Goal: Task Accomplishment & Management: Complete application form

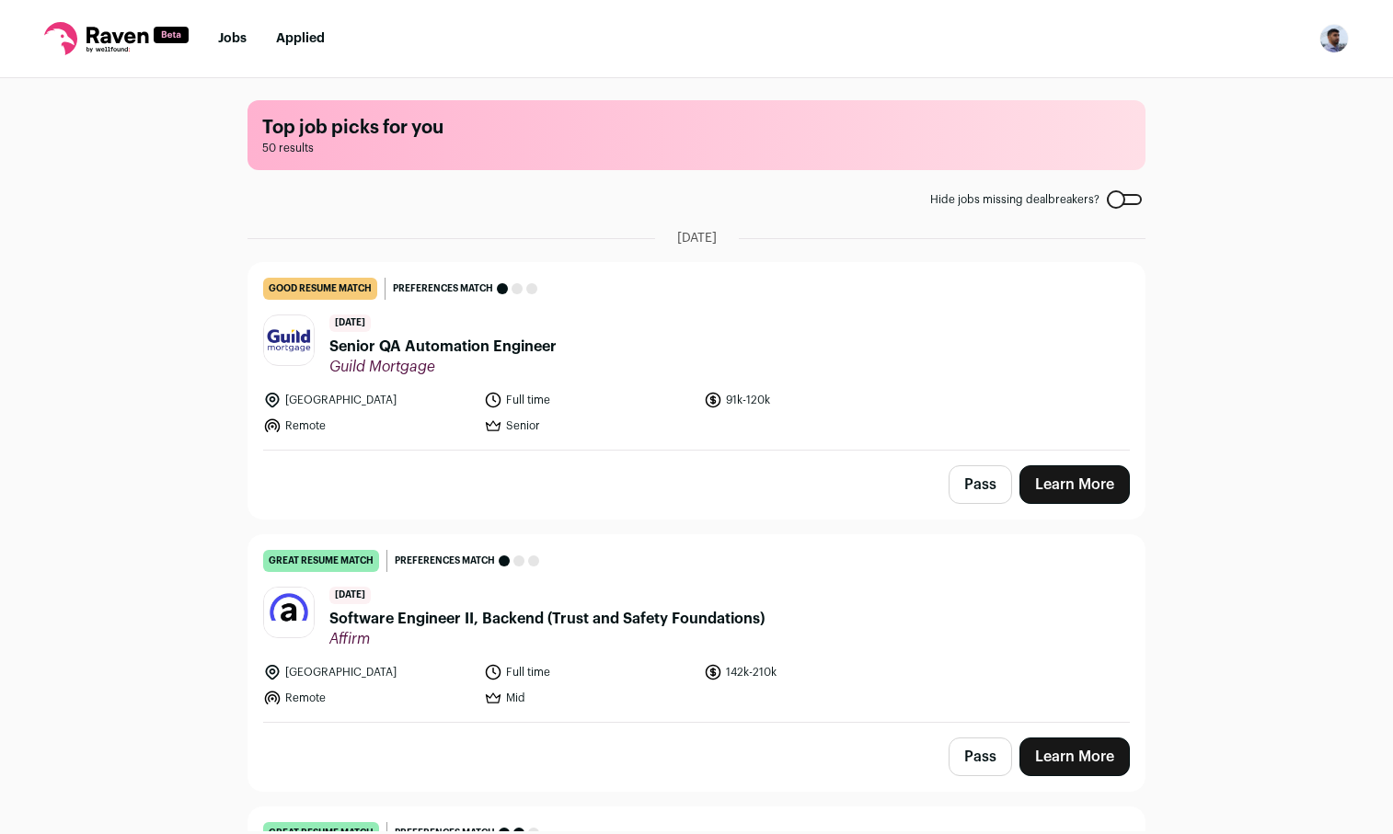
click at [240, 34] on link "Jobs" at bounding box center [232, 38] width 29 height 13
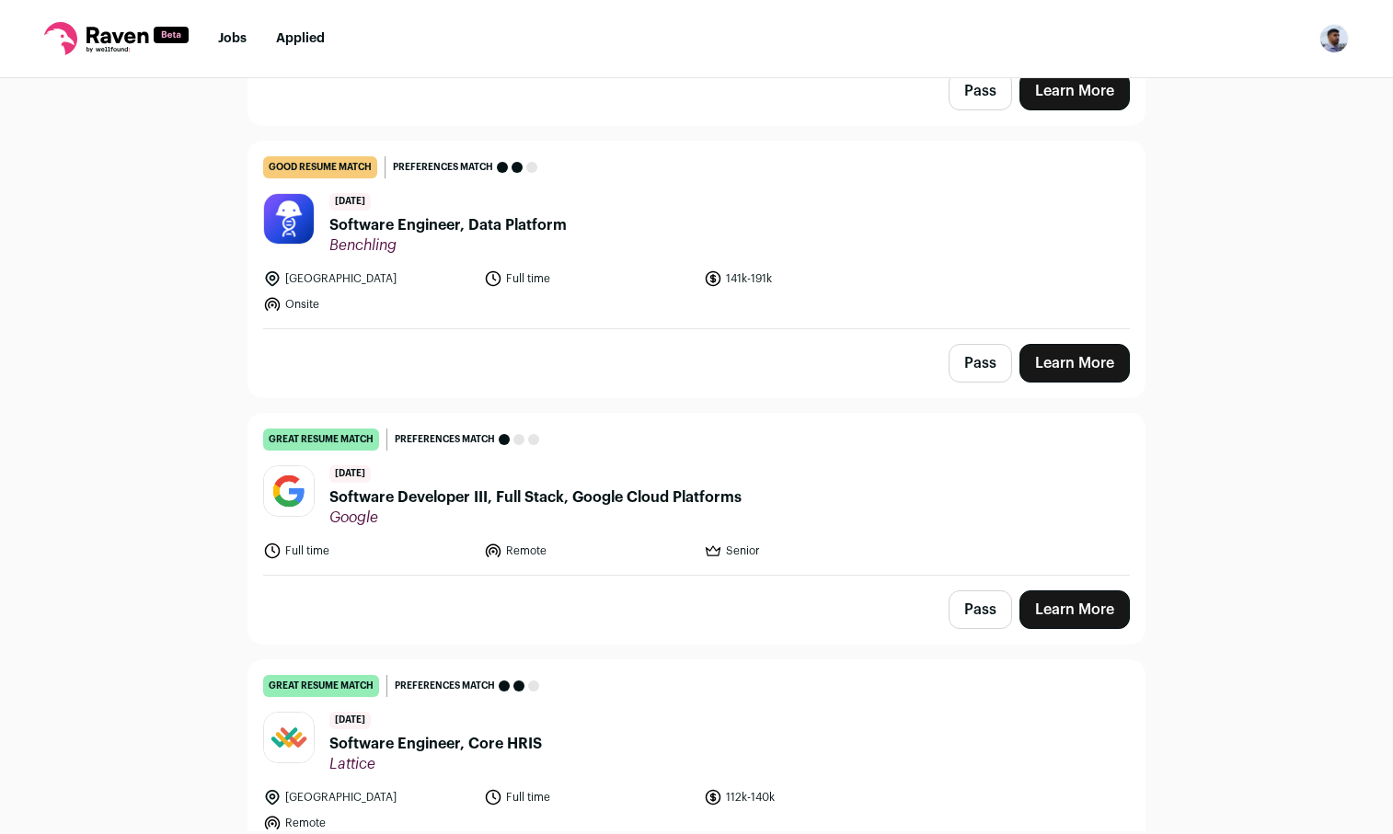
scroll to position [249, 0]
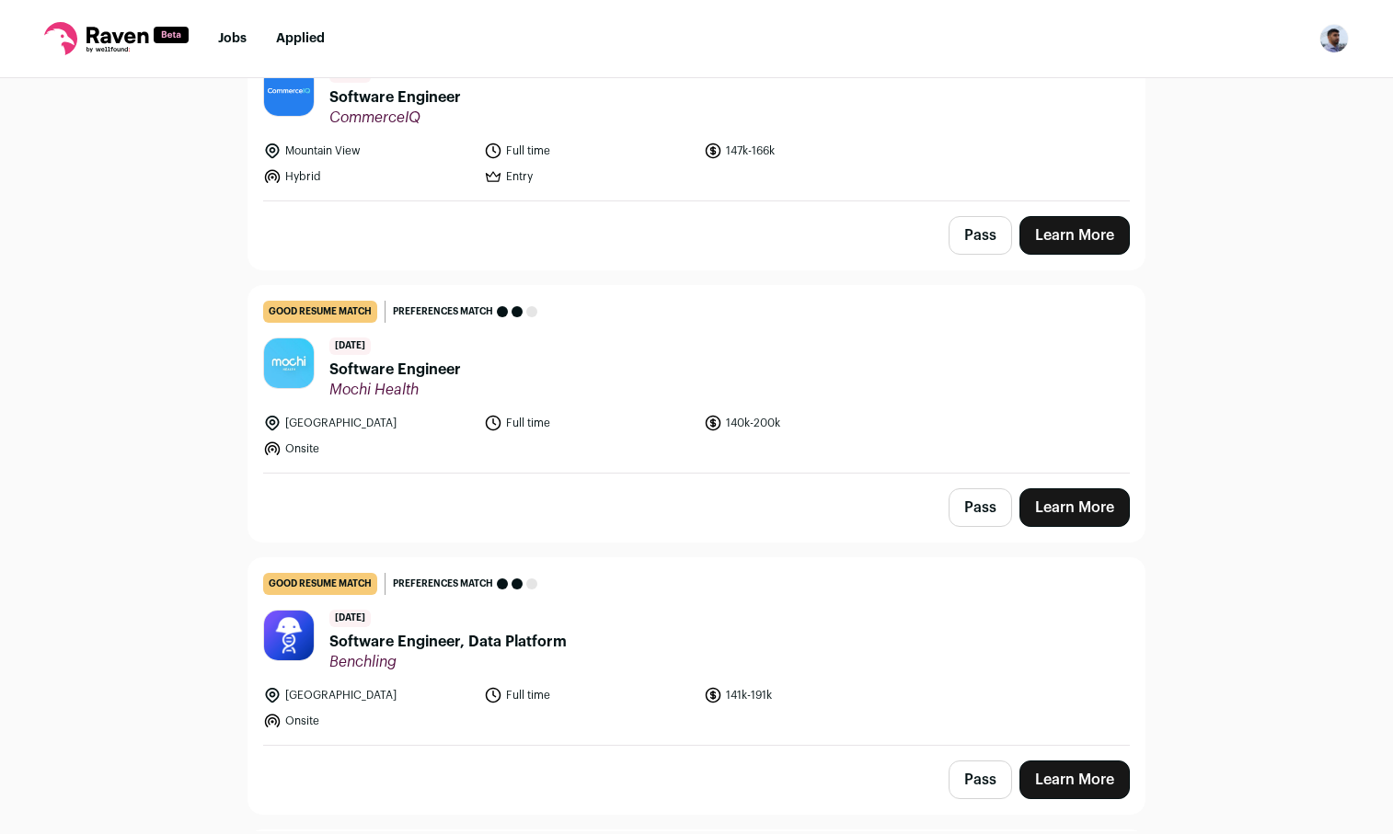
click at [1072, 511] on link "Learn More" at bounding box center [1074, 507] width 110 height 39
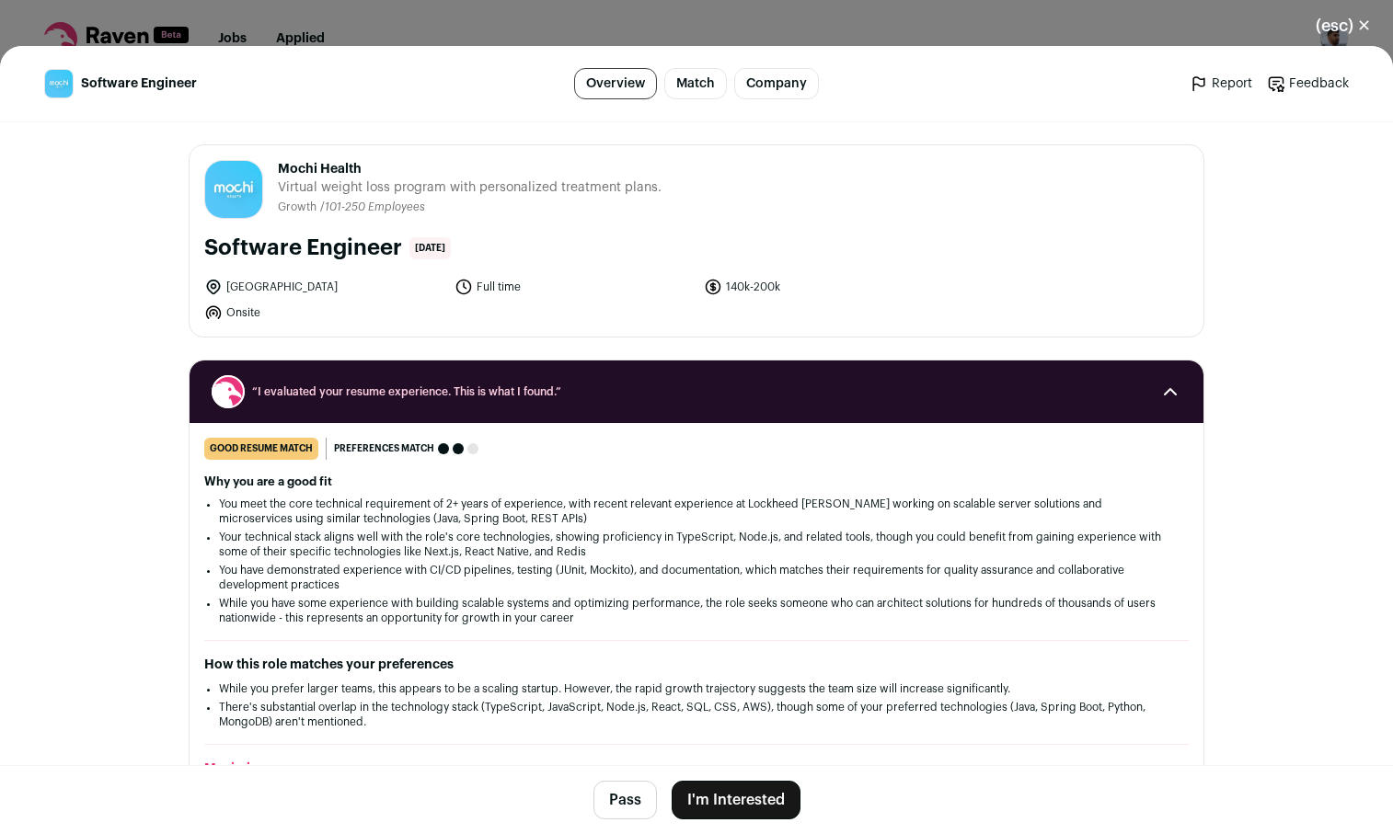
click at [741, 783] on button "I'm Interested" at bounding box center [736, 800] width 129 height 39
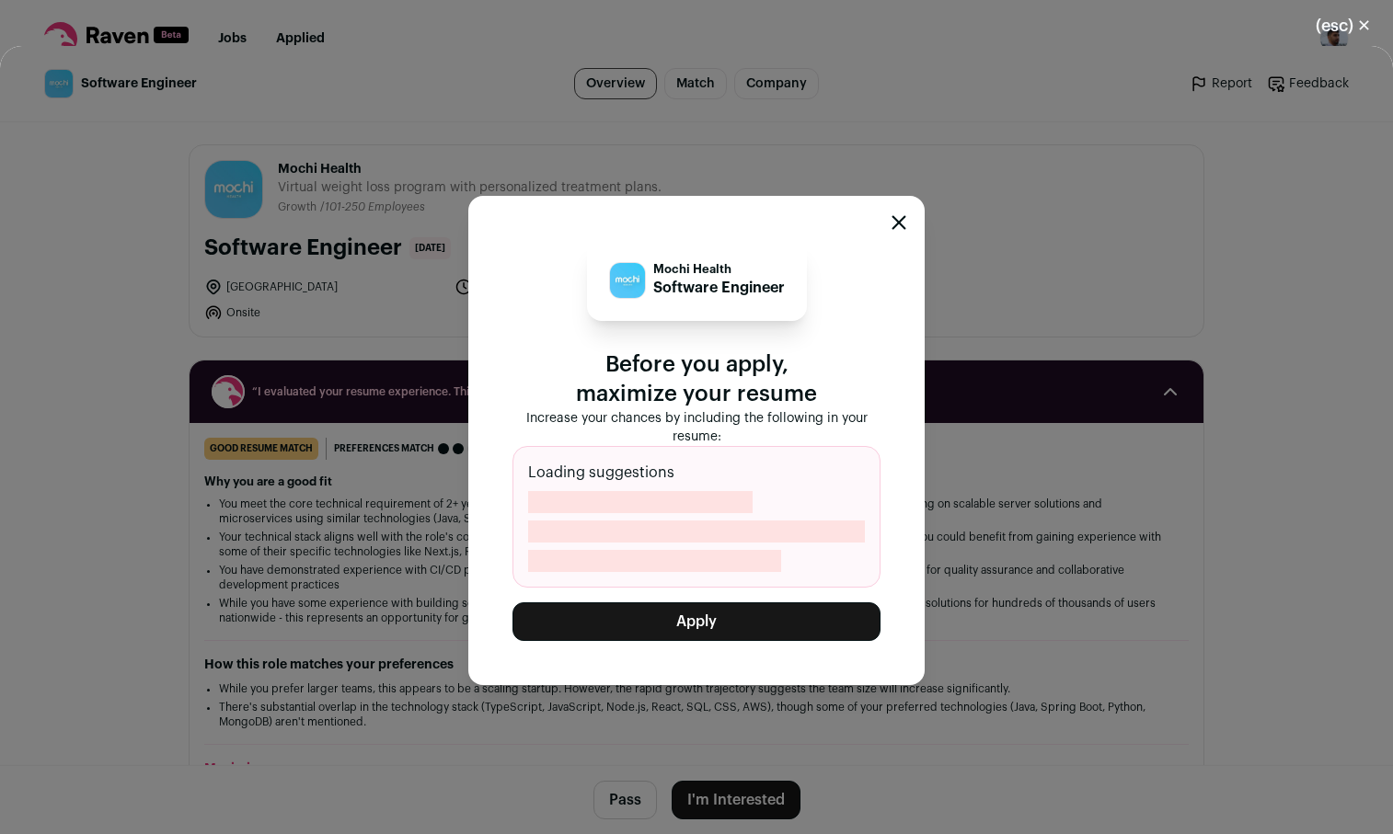
click at [687, 620] on button "Apply" at bounding box center [696, 622] width 368 height 39
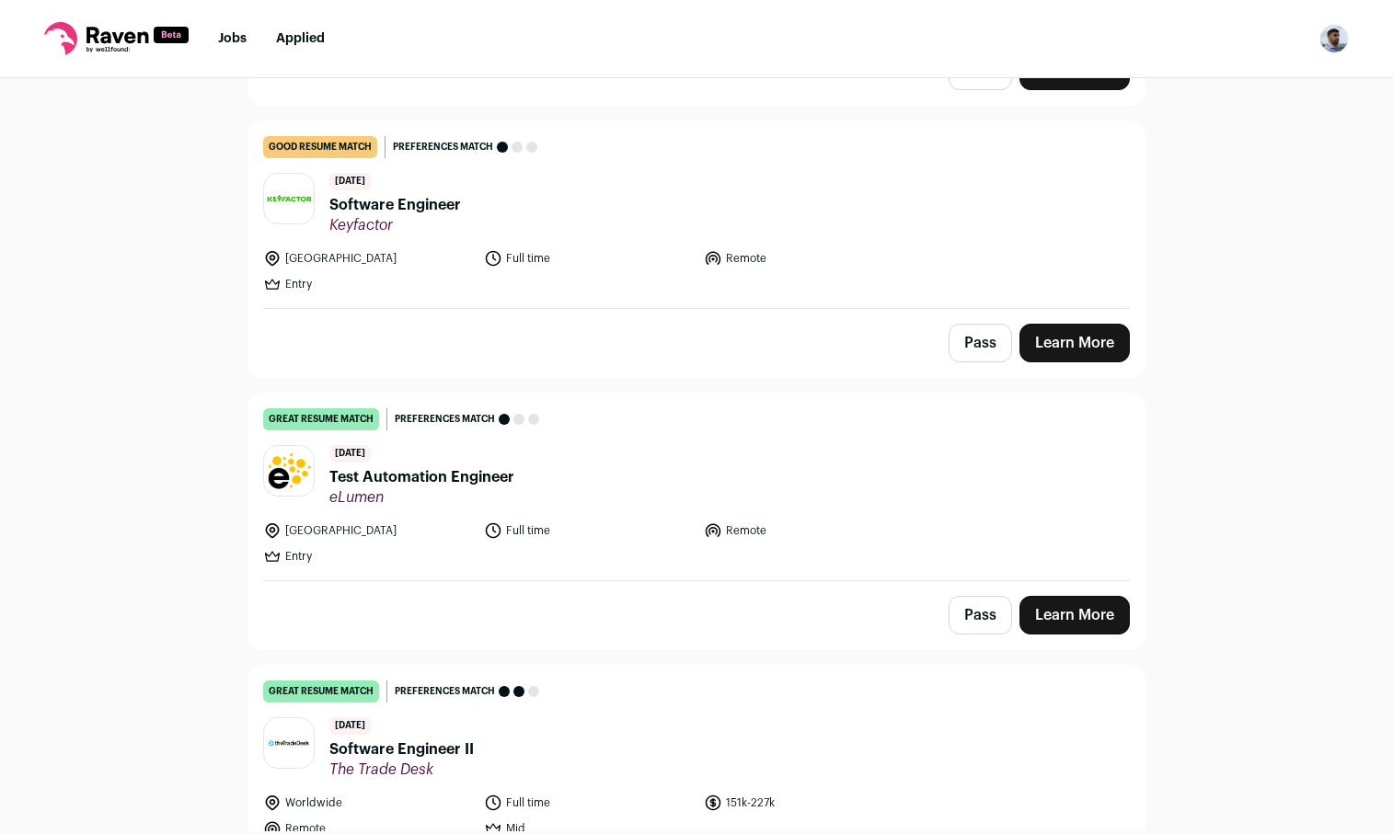
scroll to position [2247, 0]
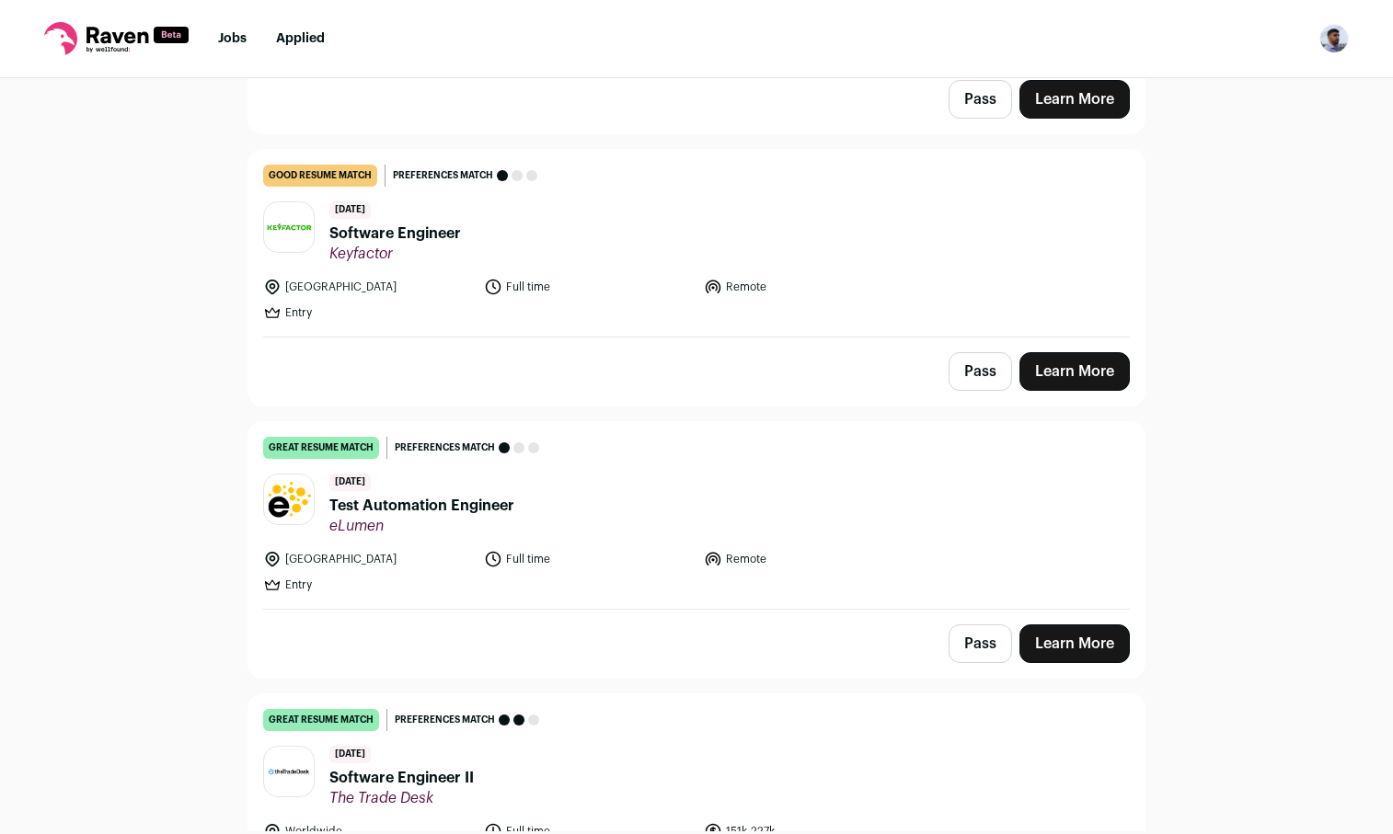
click at [1091, 653] on link "Learn More" at bounding box center [1074, 644] width 110 height 39
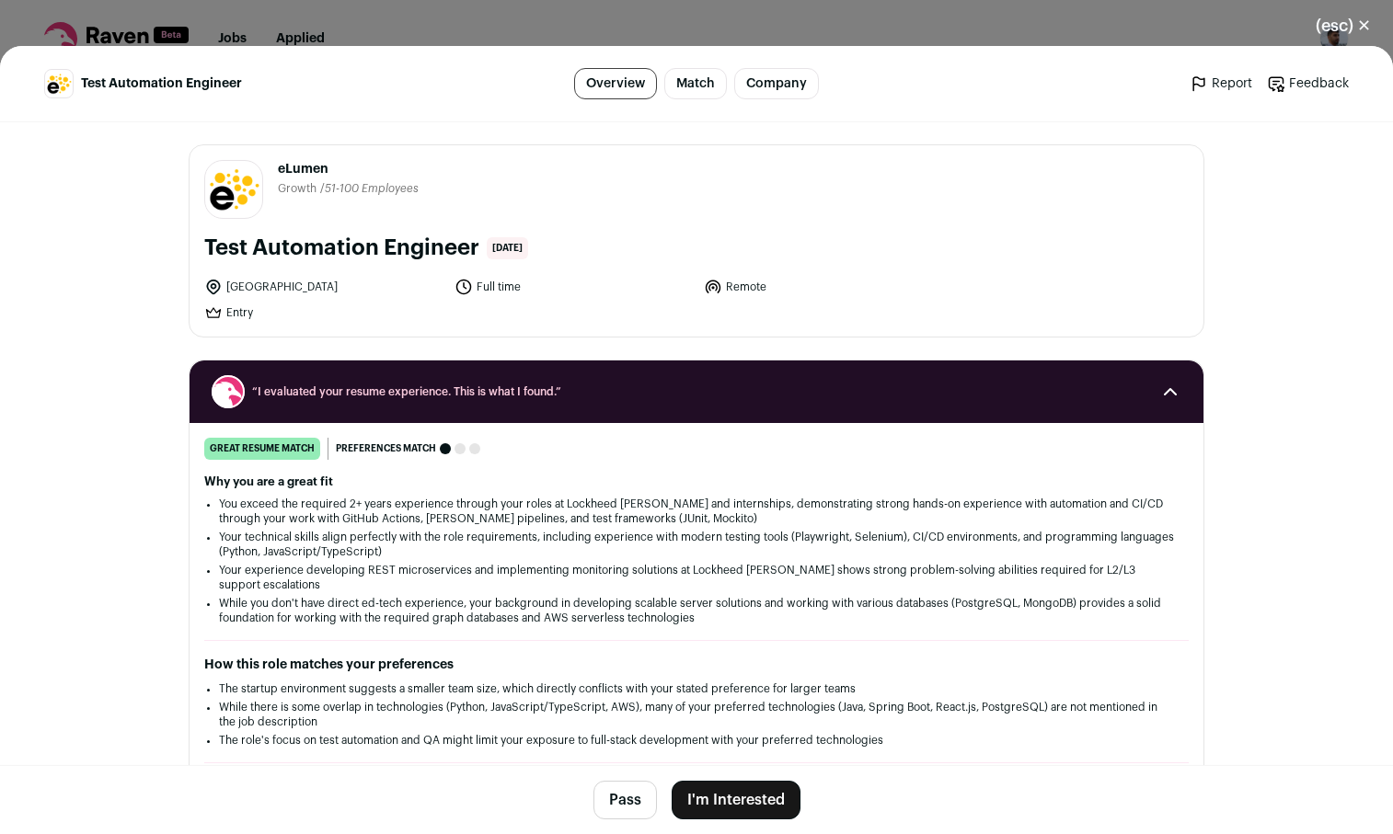
click at [716, 816] on button "I'm Interested" at bounding box center [736, 800] width 129 height 39
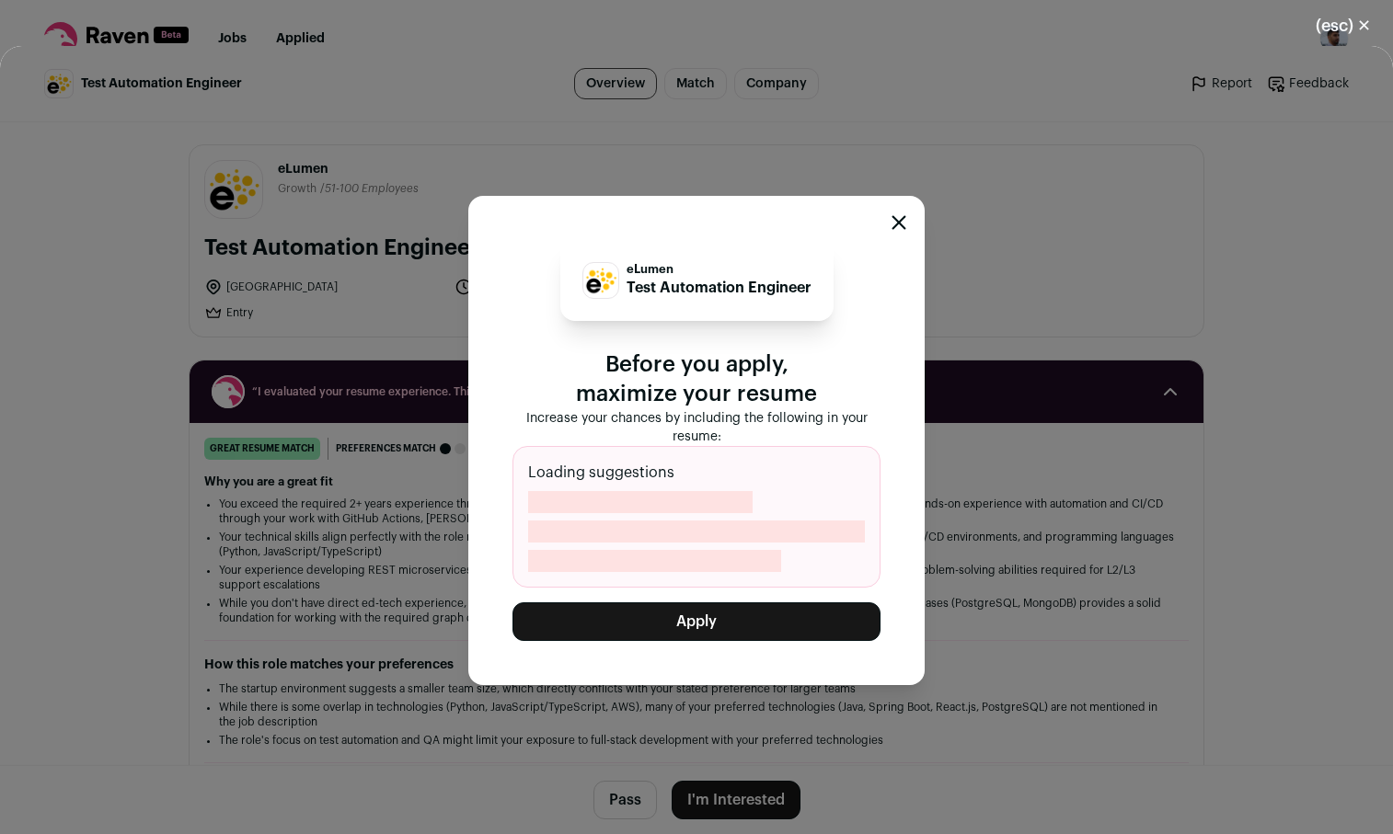
click at [716, 637] on button "Apply" at bounding box center [696, 622] width 368 height 39
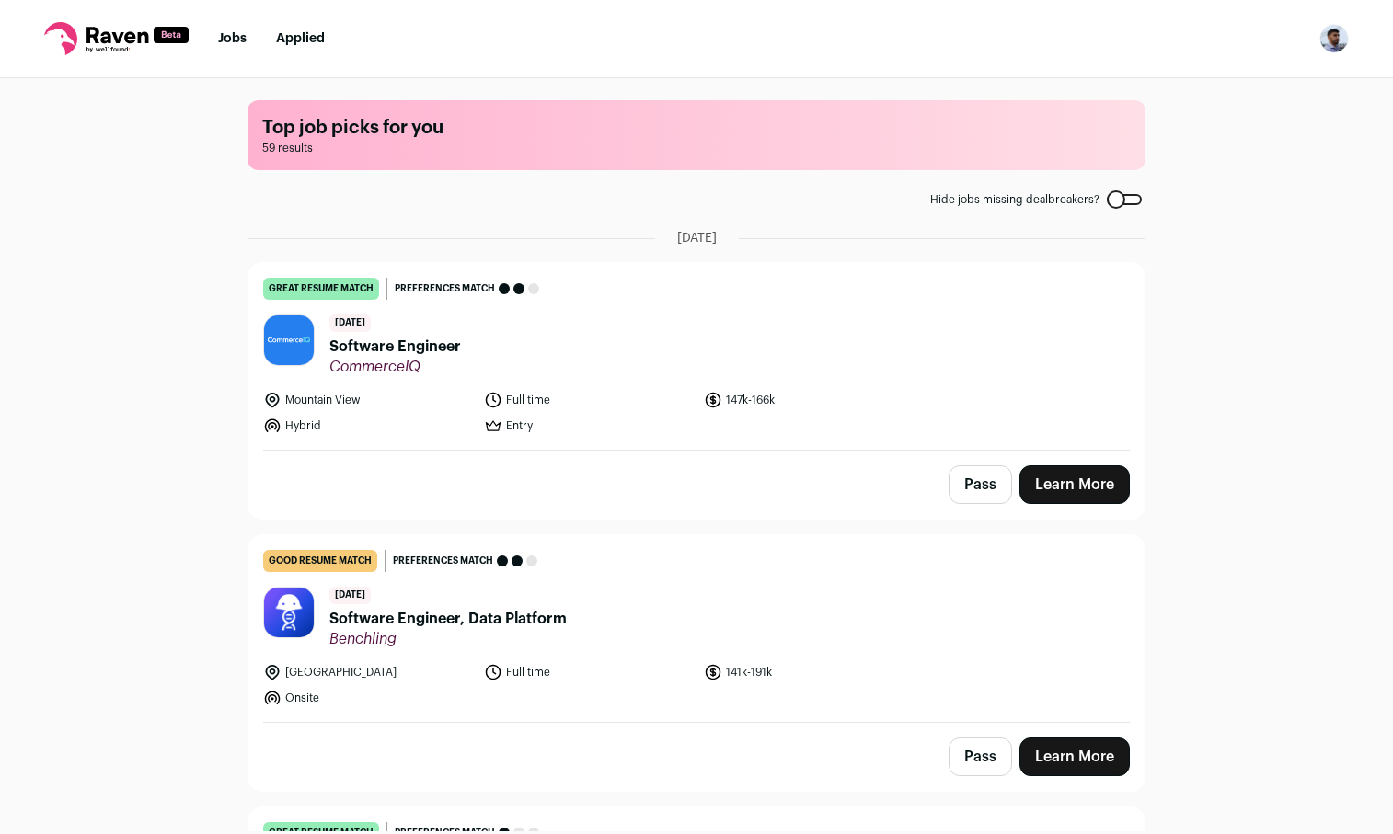
click at [1065, 484] on link "Learn More" at bounding box center [1074, 484] width 110 height 39
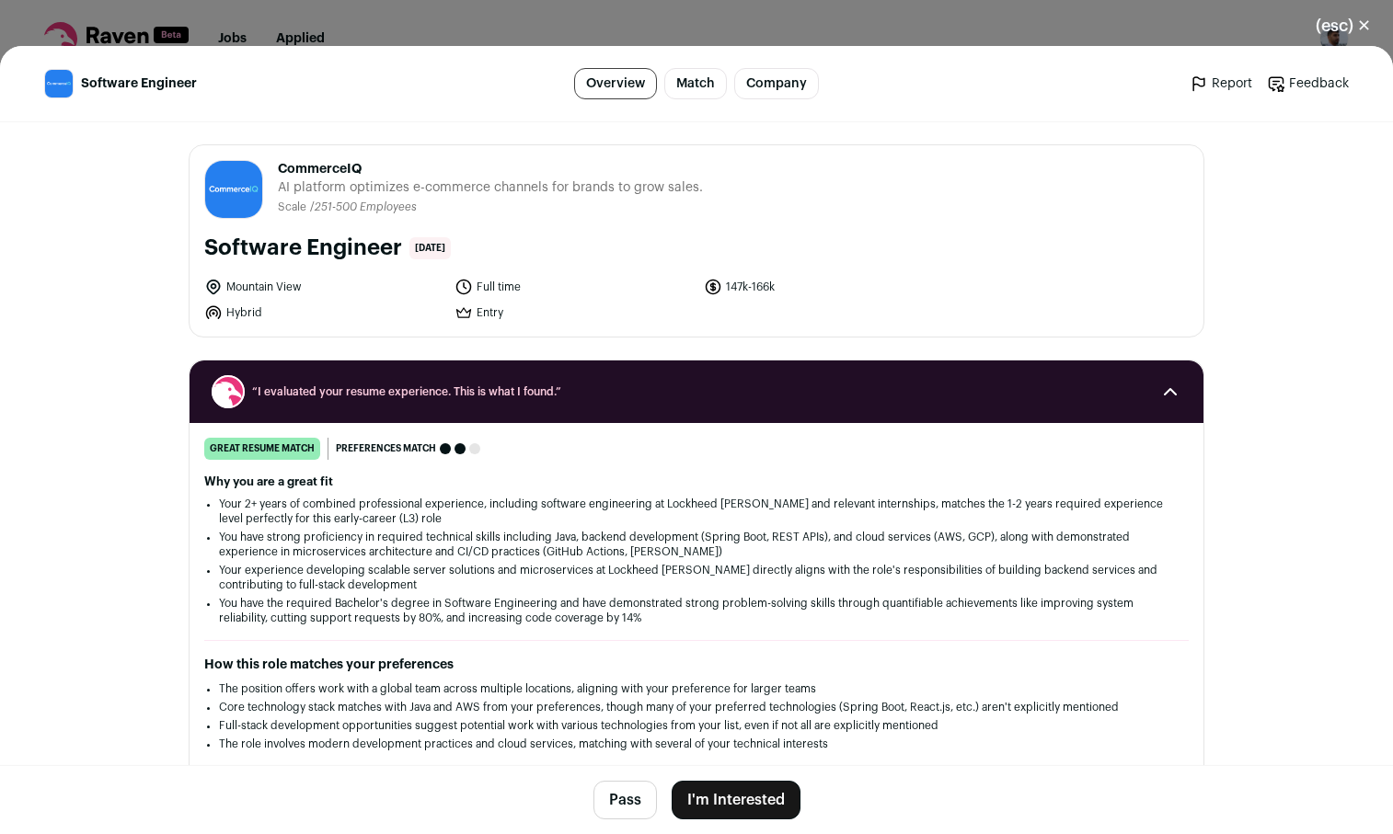
click at [744, 782] on button "I'm Interested" at bounding box center [736, 800] width 129 height 39
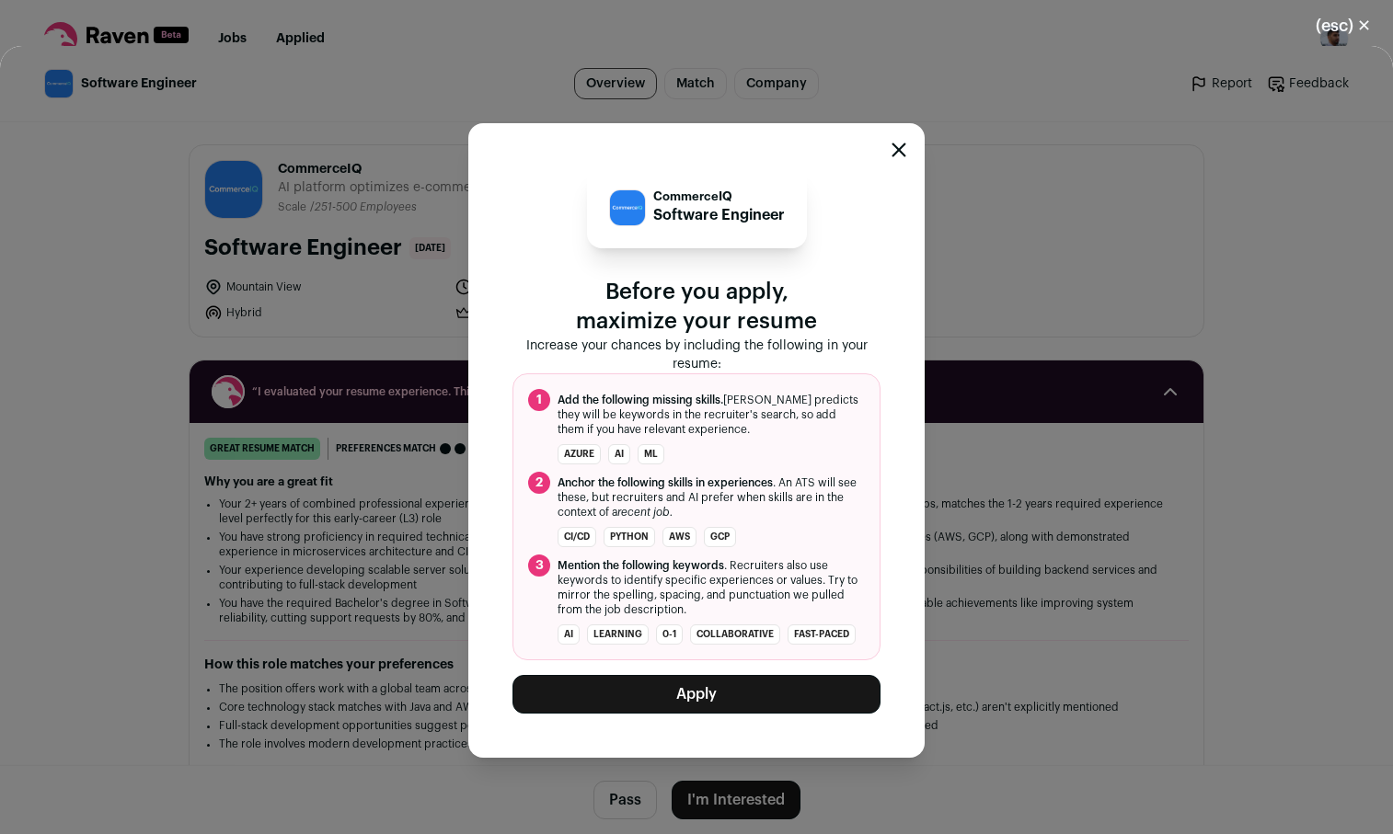
click at [714, 704] on button "Apply" at bounding box center [696, 694] width 368 height 39
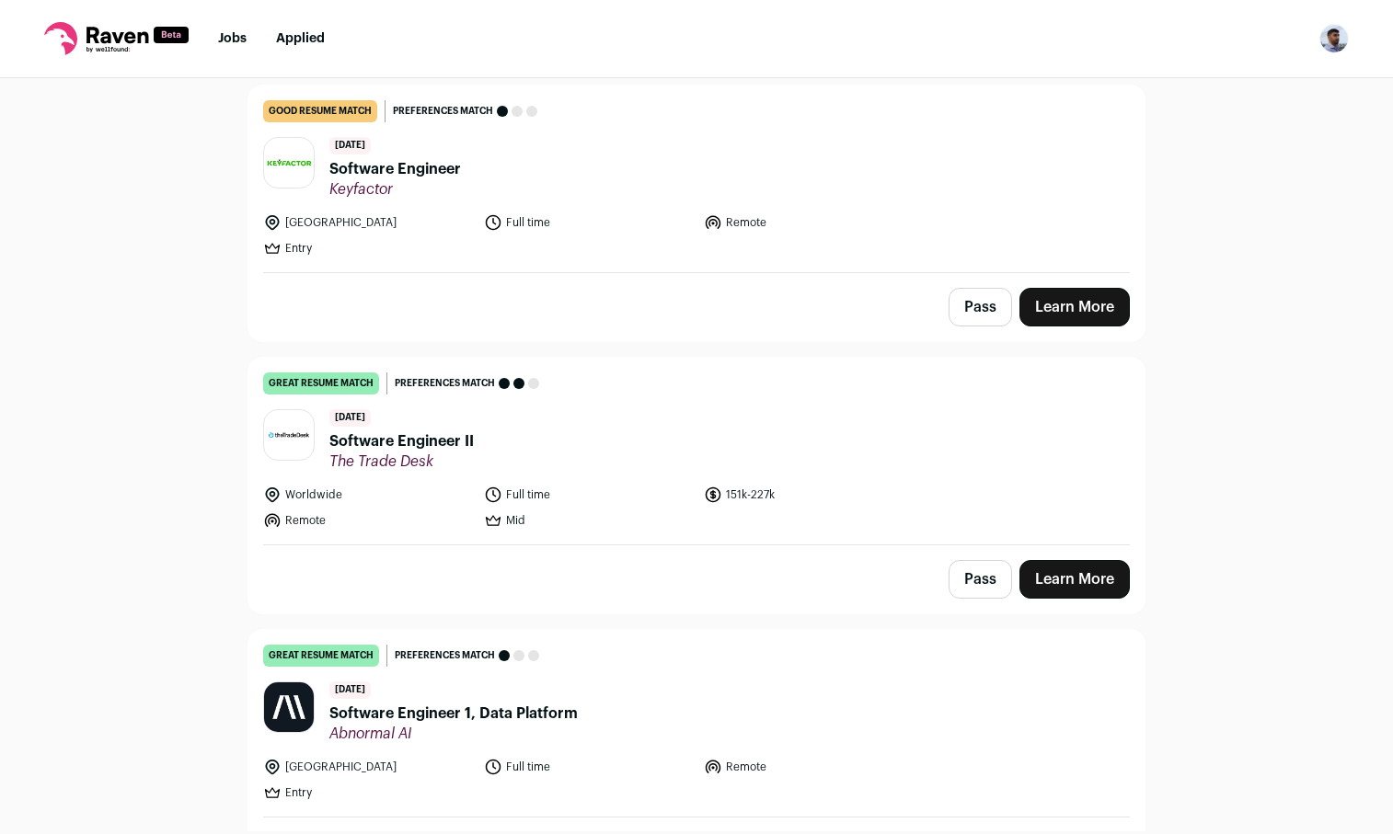
scroll to position [1865, 0]
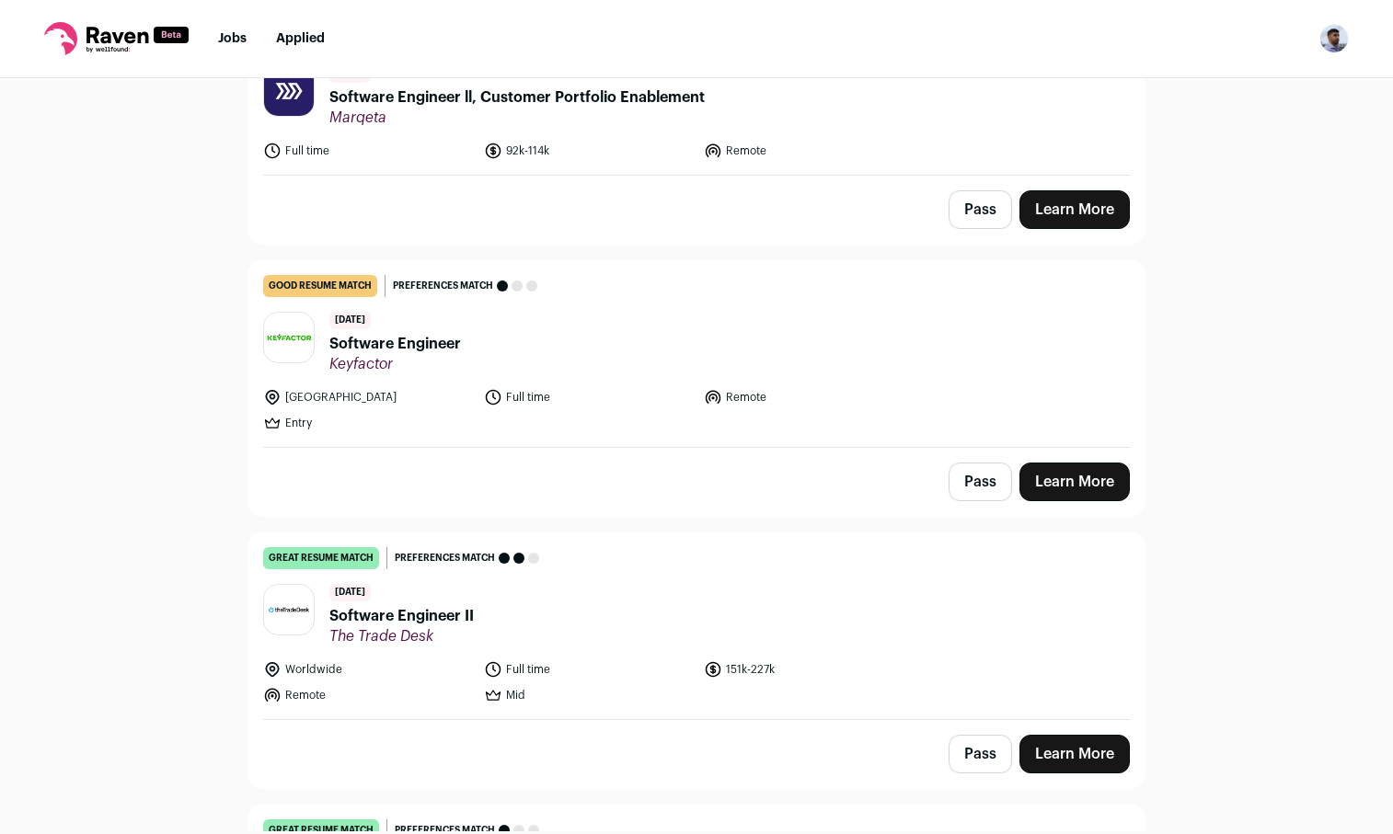
click at [1106, 465] on link "Learn More" at bounding box center [1074, 482] width 110 height 39
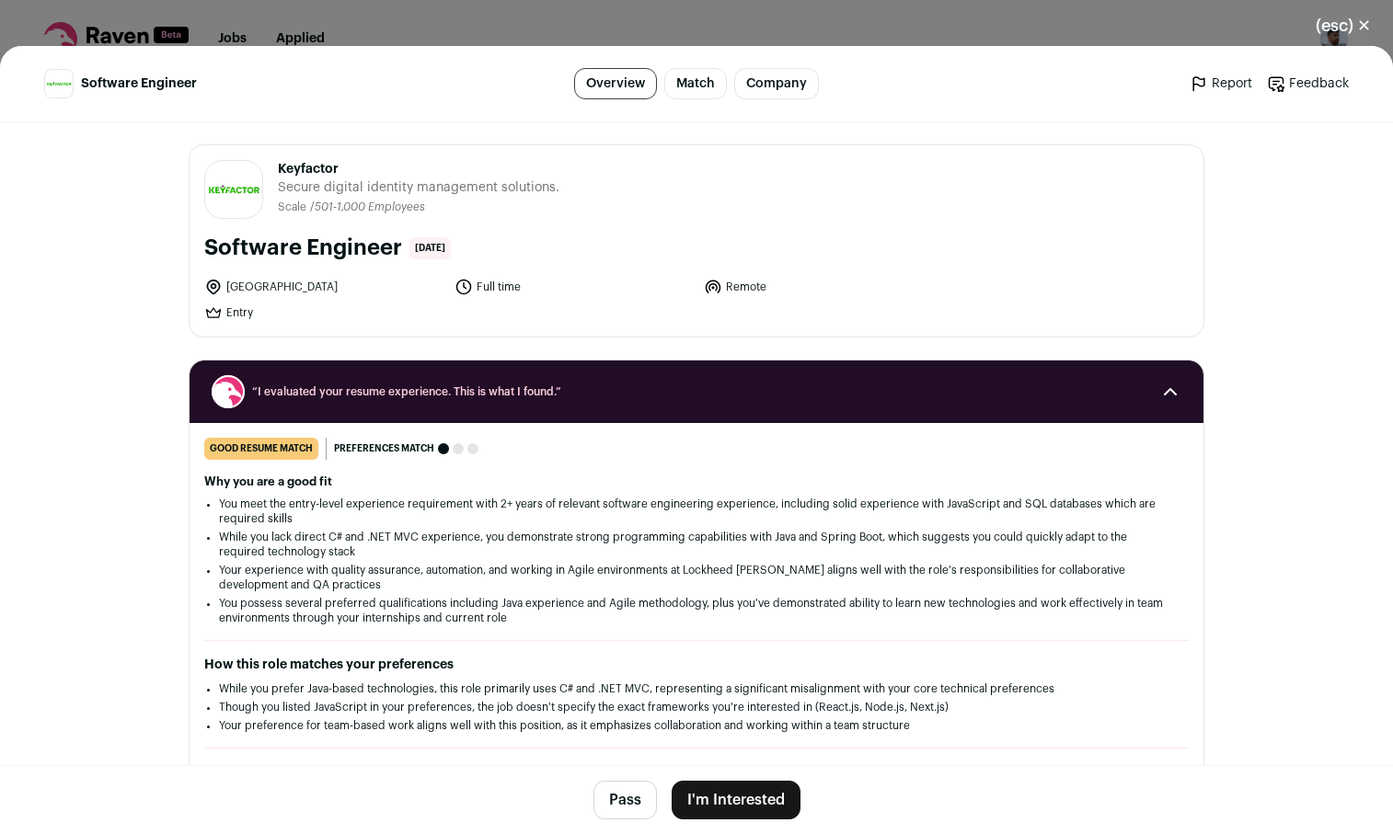
click at [782, 799] on button "I'm Interested" at bounding box center [736, 800] width 129 height 39
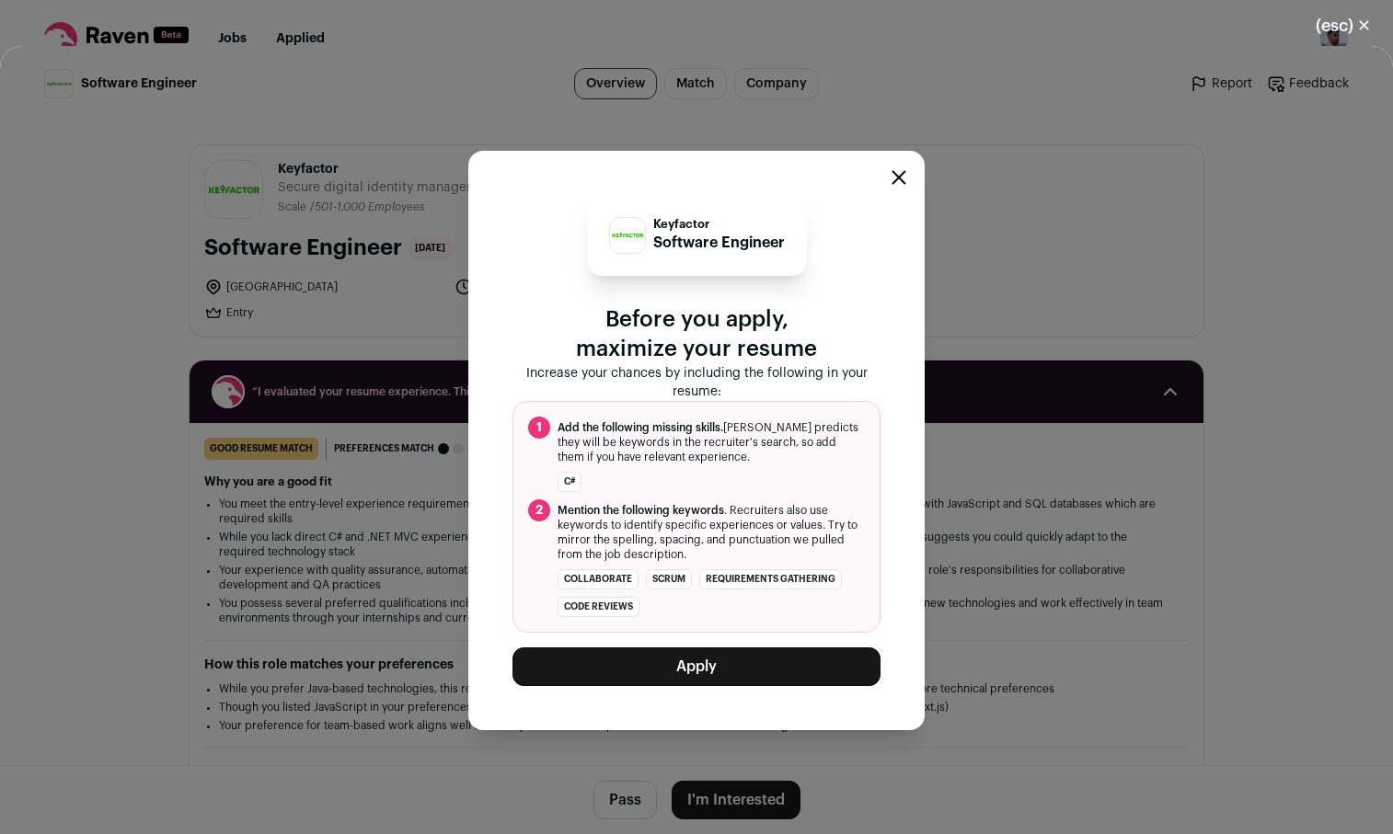
click at [662, 642] on div "Keyfactor Software Engineer Before you apply, maximize your resume Increase you…" at bounding box center [696, 440] width 368 height 491
click at [664, 653] on button "Apply" at bounding box center [696, 667] width 368 height 39
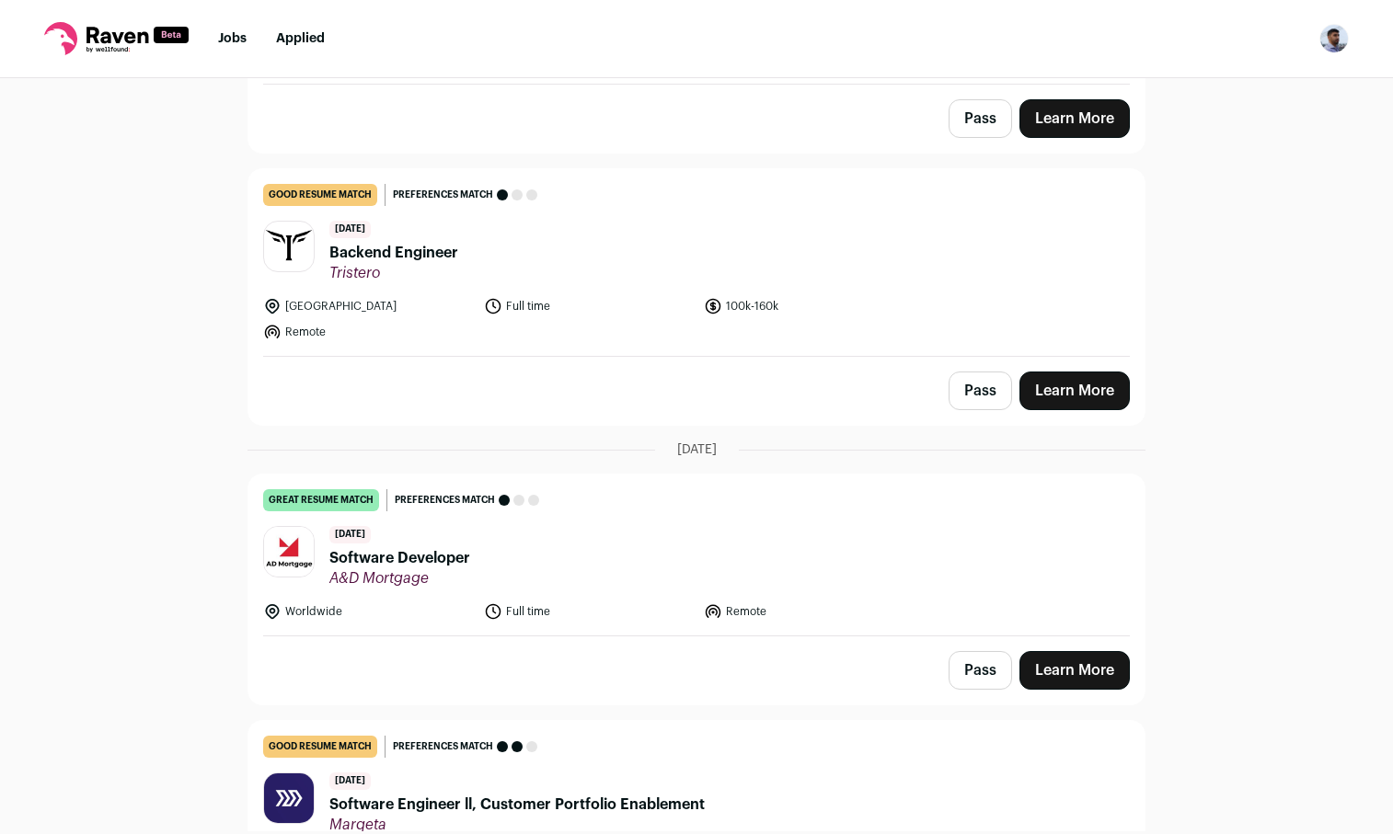
scroll to position [1195, 0]
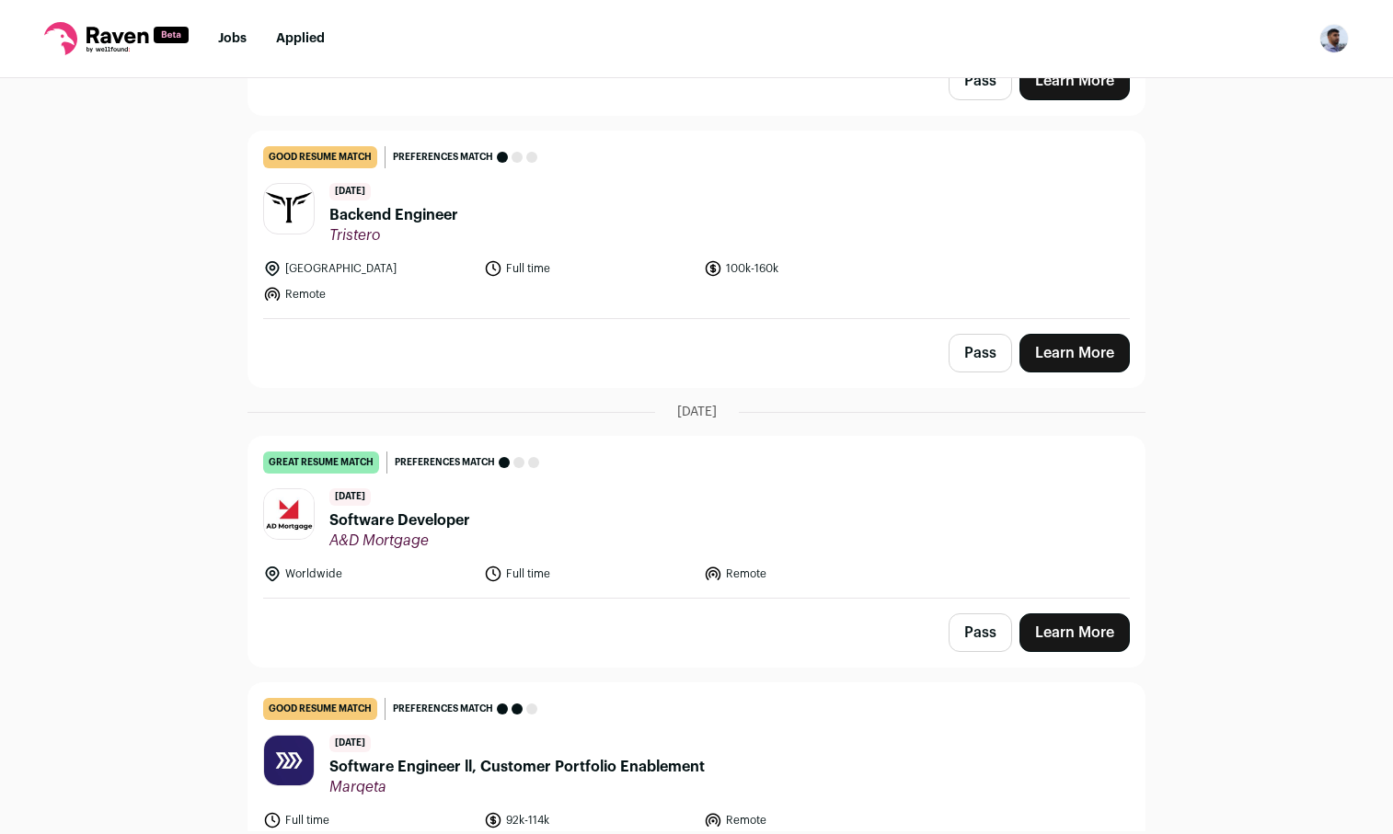
click at [1103, 616] on link "Learn More" at bounding box center [1074, 633] width 110 height 39
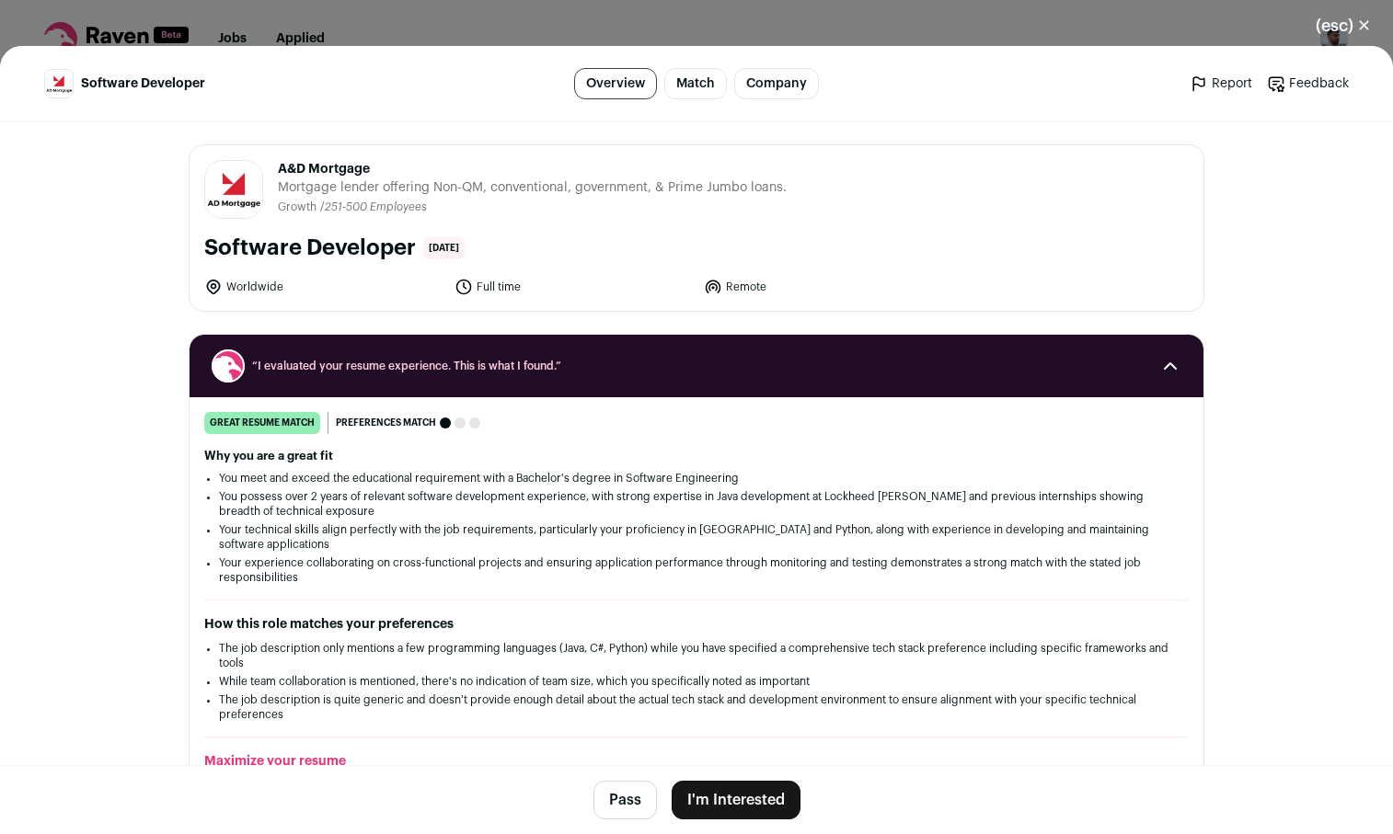
click at [745, 802] on button "I'm Interested" at bounding box center [736, 800] width 129 height 39
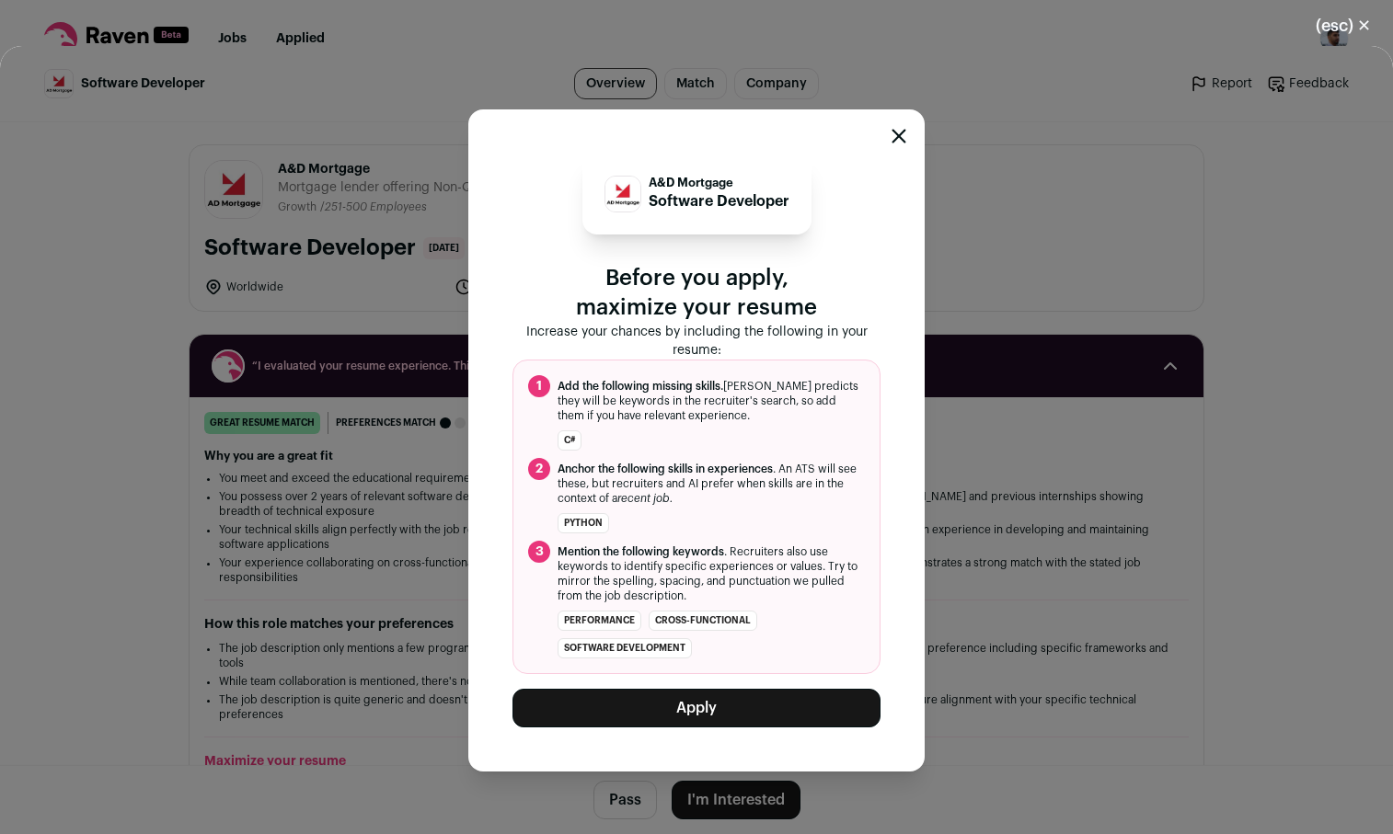
click at [678, 704] on button "Apply" at bounding box center [696, 708] width 368 height 39
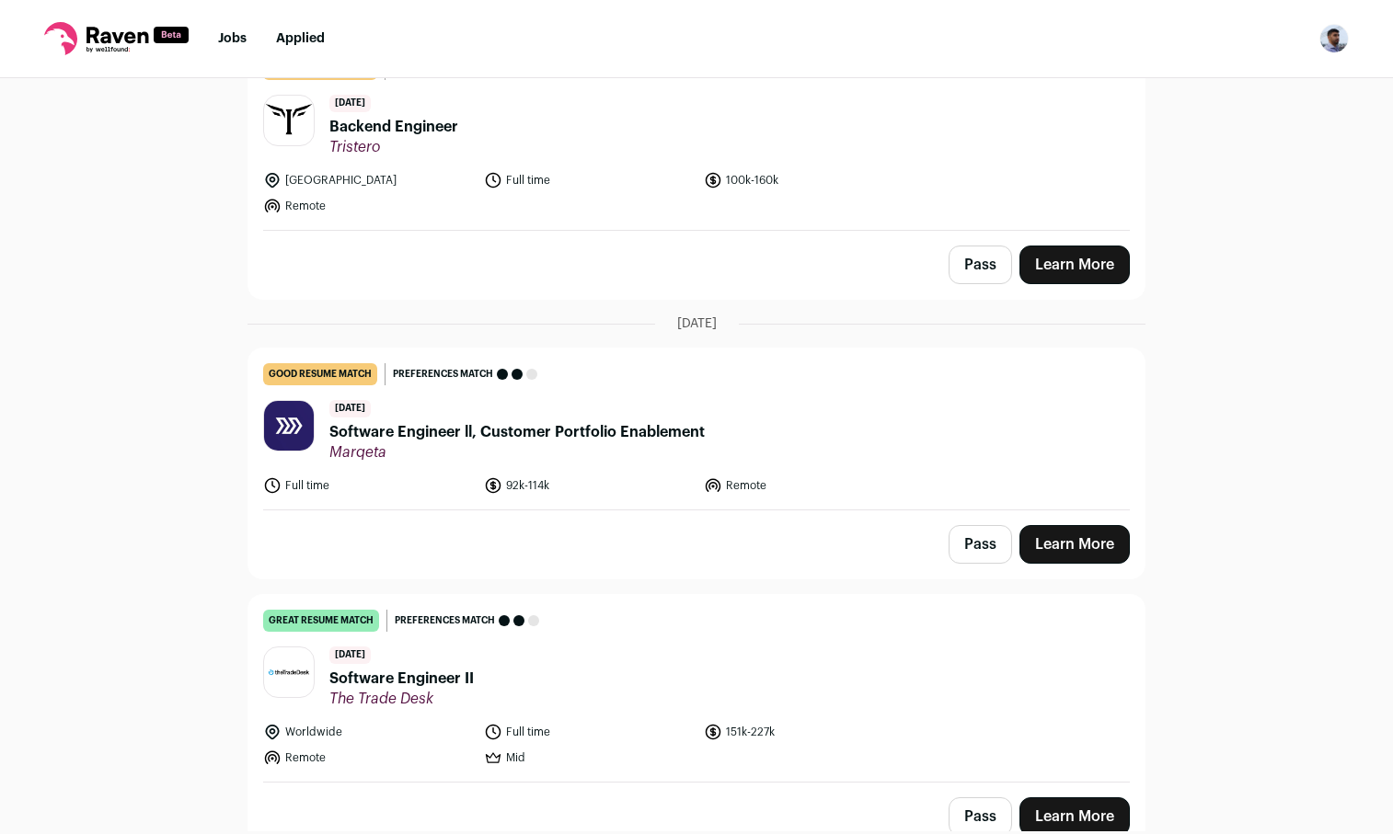
scroll to position [1435, 0]
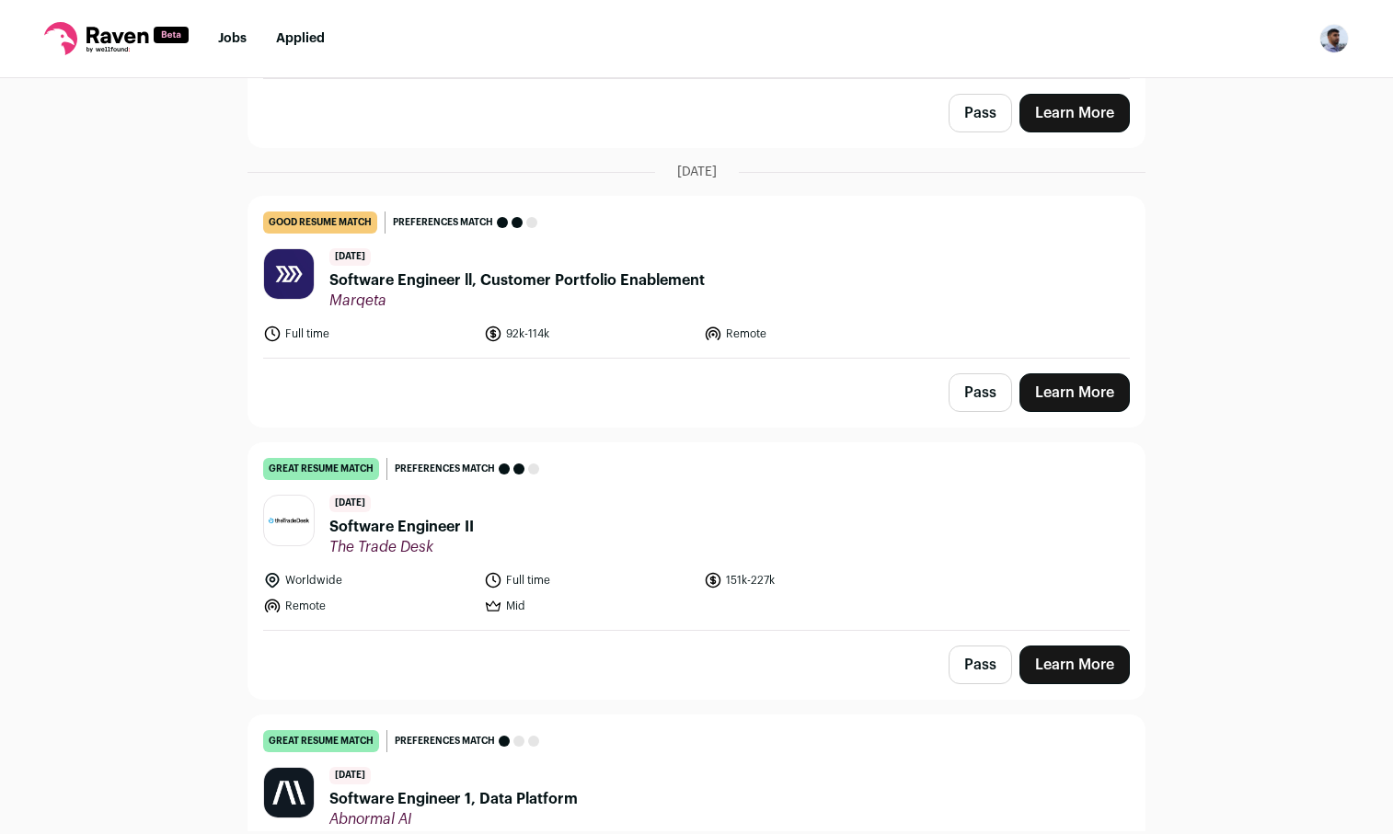
click at [1081, 385] on link "Learn More" at bounding box center [1074, 392] width 110 height 39
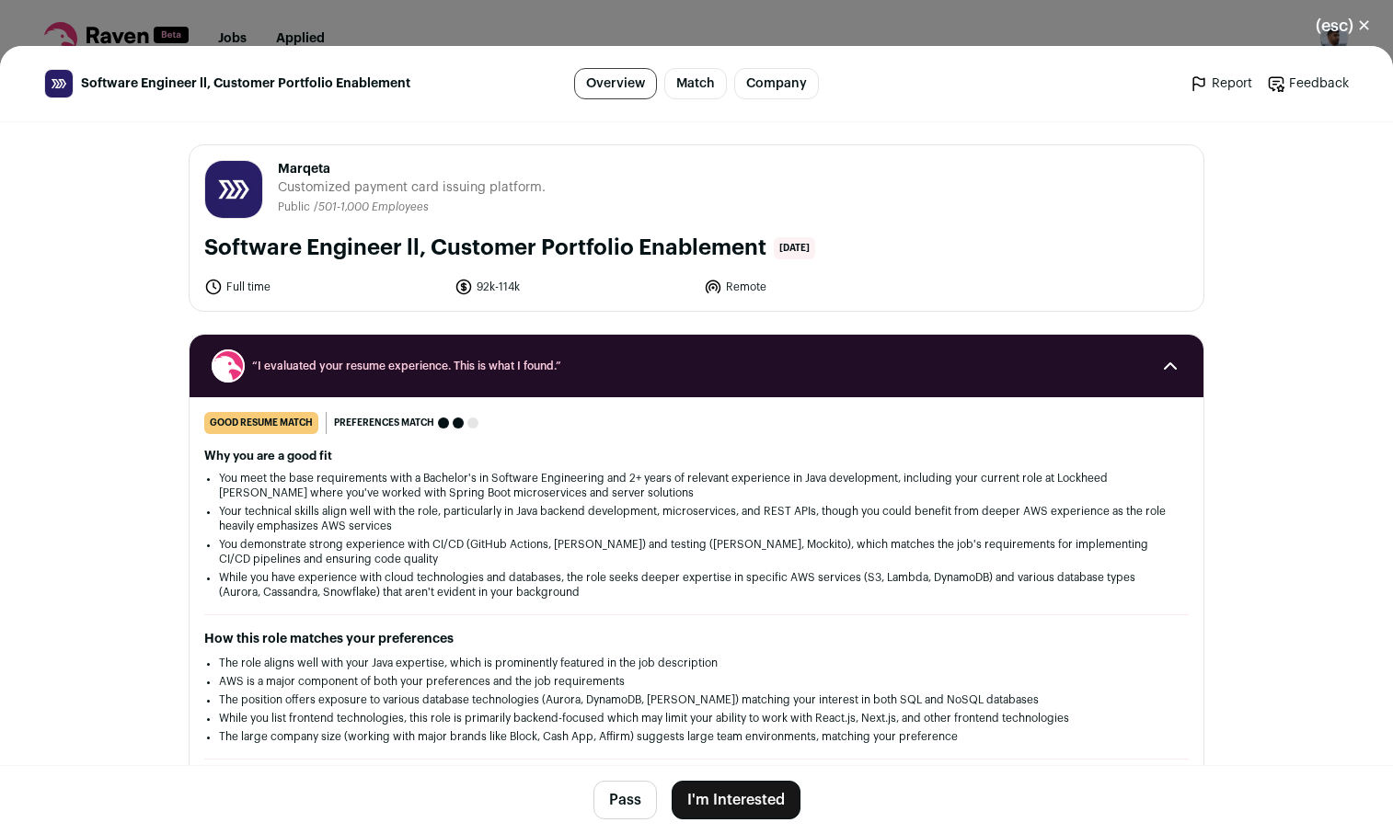
click at [764, 799] on button "I'm Interested" at bounding box center [736, 800] width 129 height 39
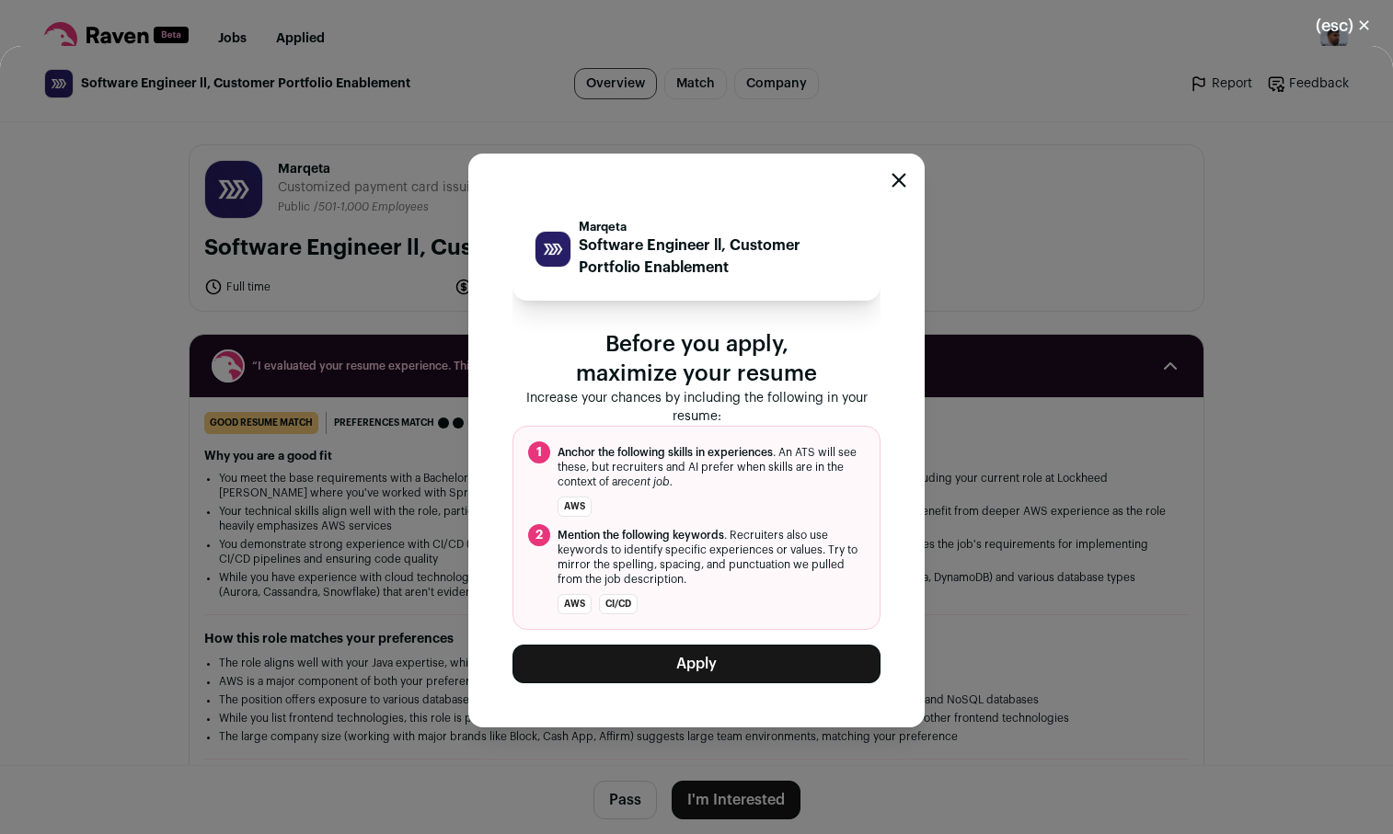
click at [660, 653] on button "Apply" at bounding box center [696, 664] width 368 height 39
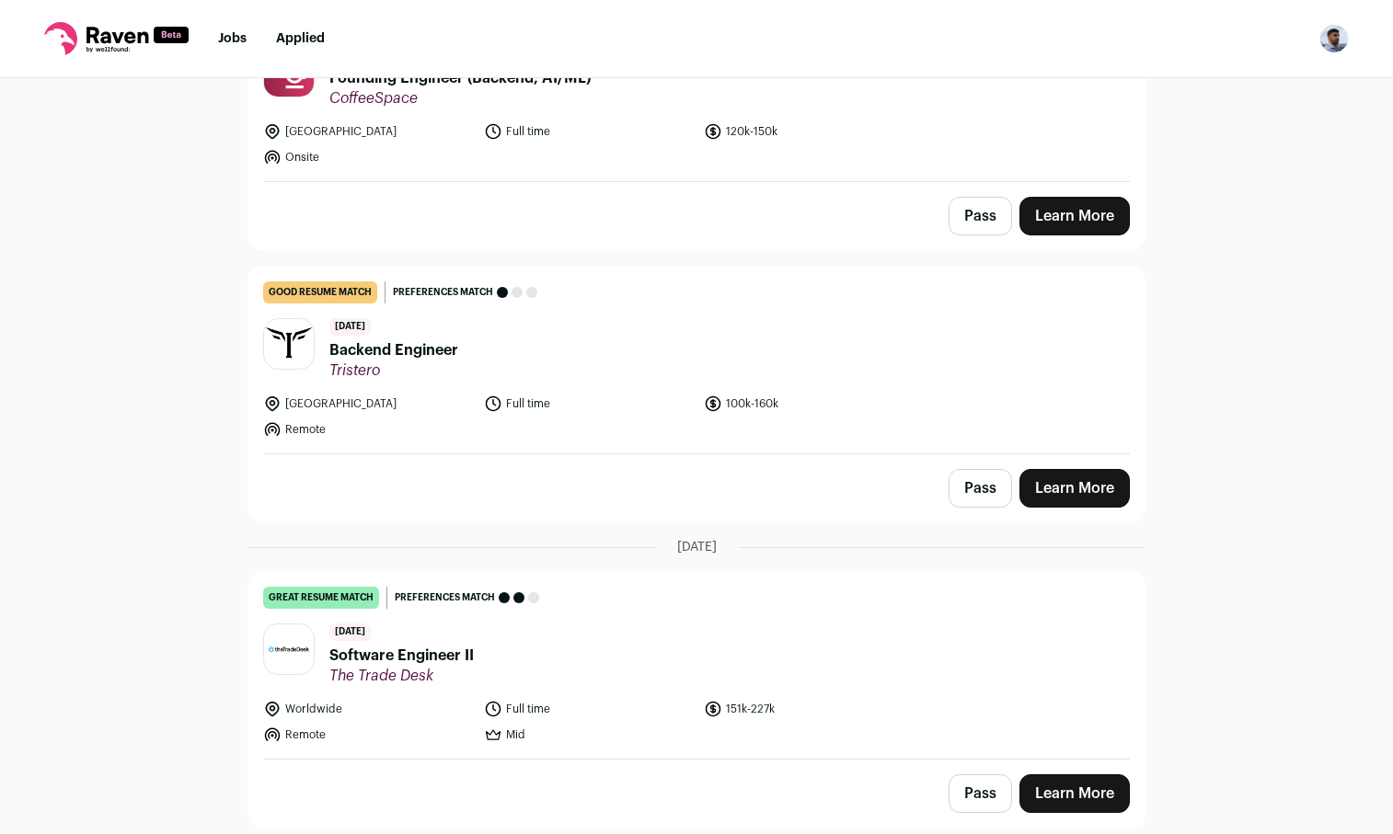
scroll to position [1082, 0]
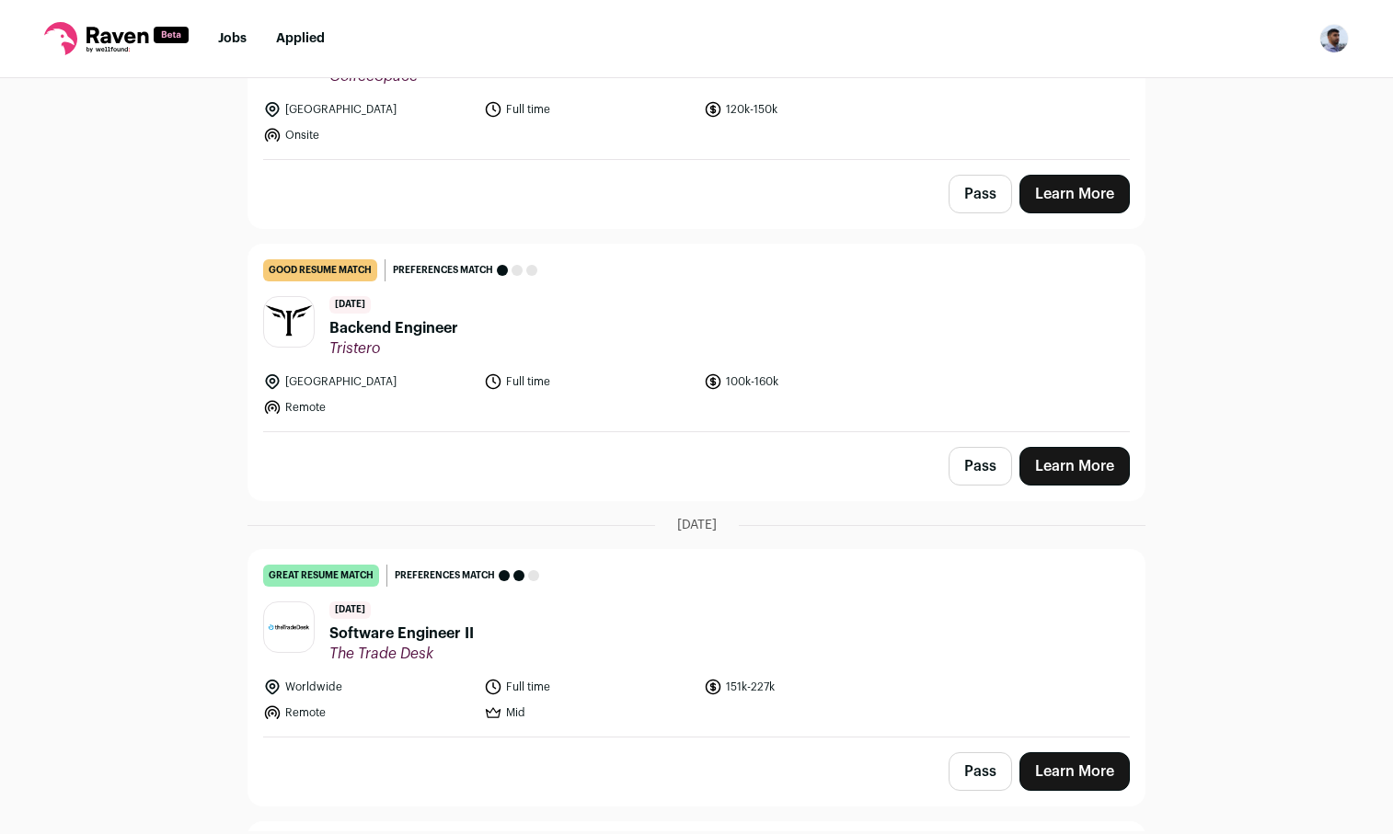
click at [1094, 458] on link "Learn More" at bounding box center [1074, 466] width 110 height 39
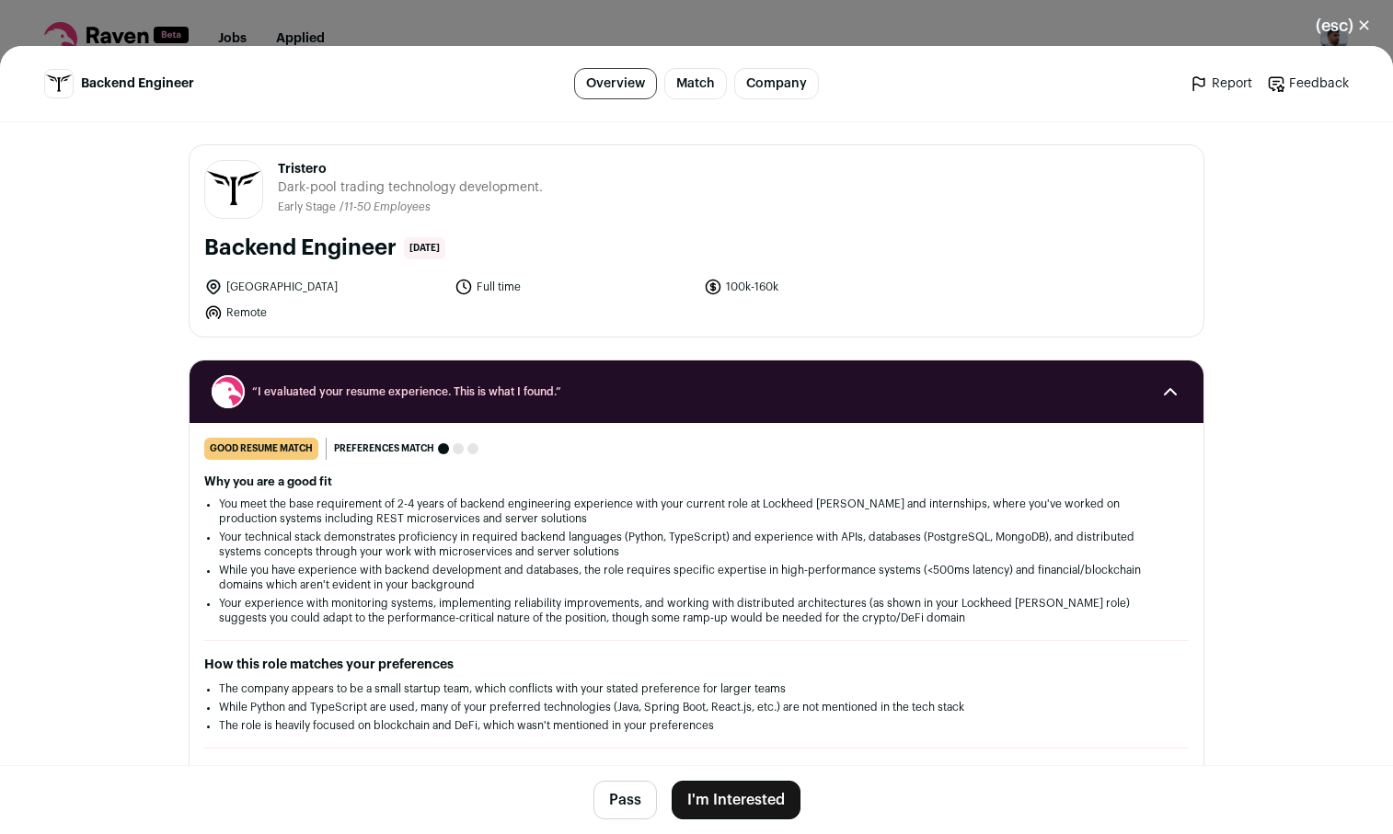
click at [741, 793] on button "I'm Interested" at bounding box center [736, 800] width 129 height 39
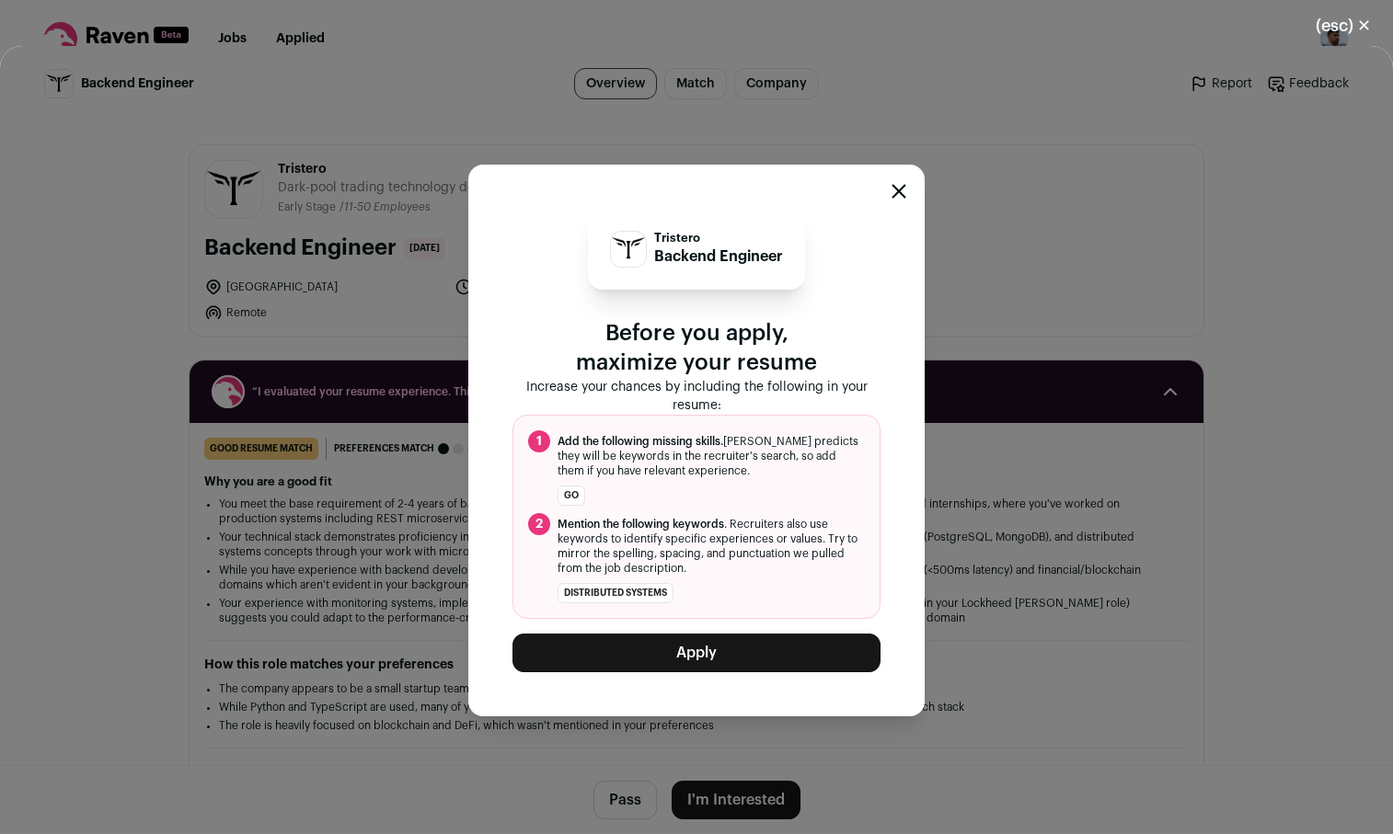
click at [696, 670] on button "Apply" at bounding box center [696, 653] width 368 height 39
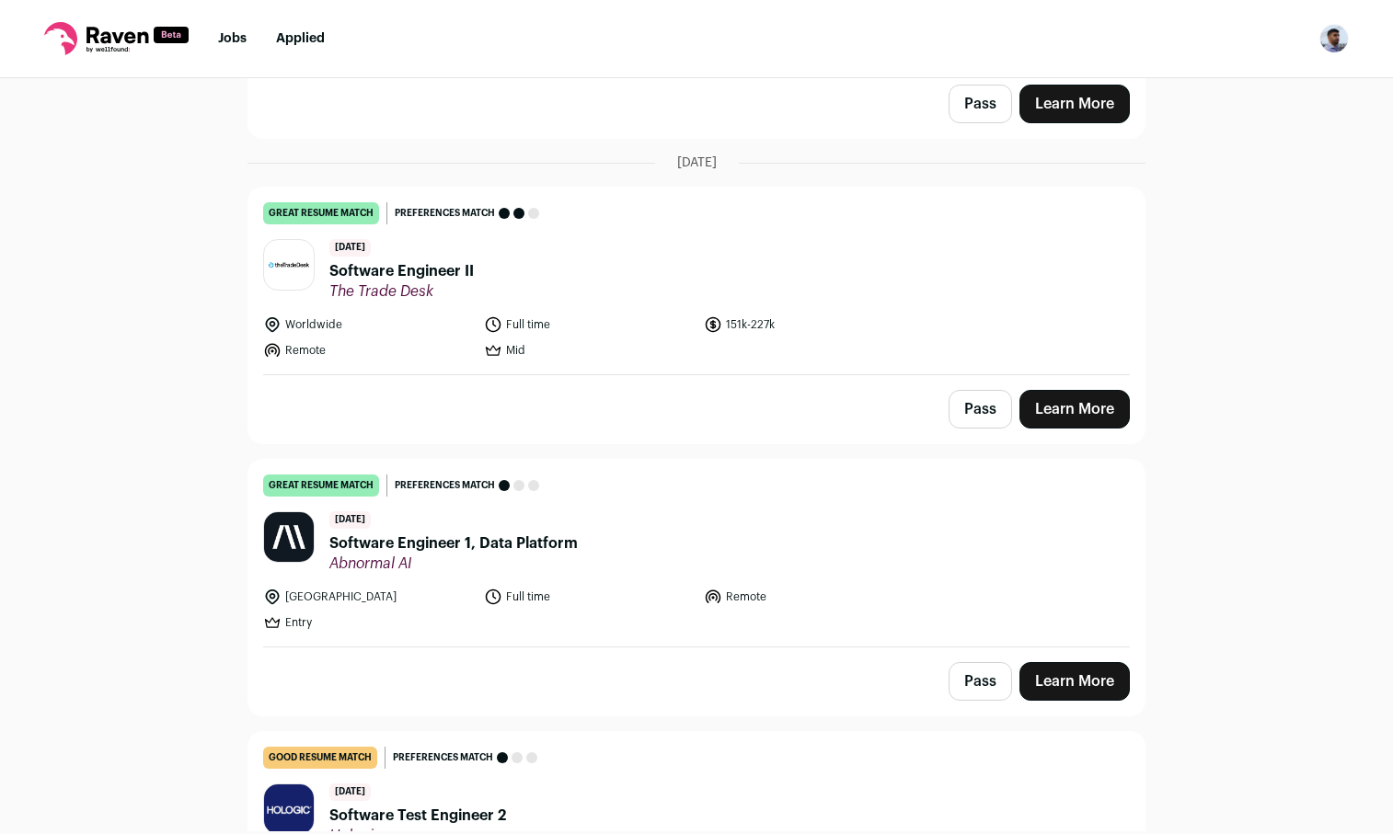
scroll to position [1248, 0]
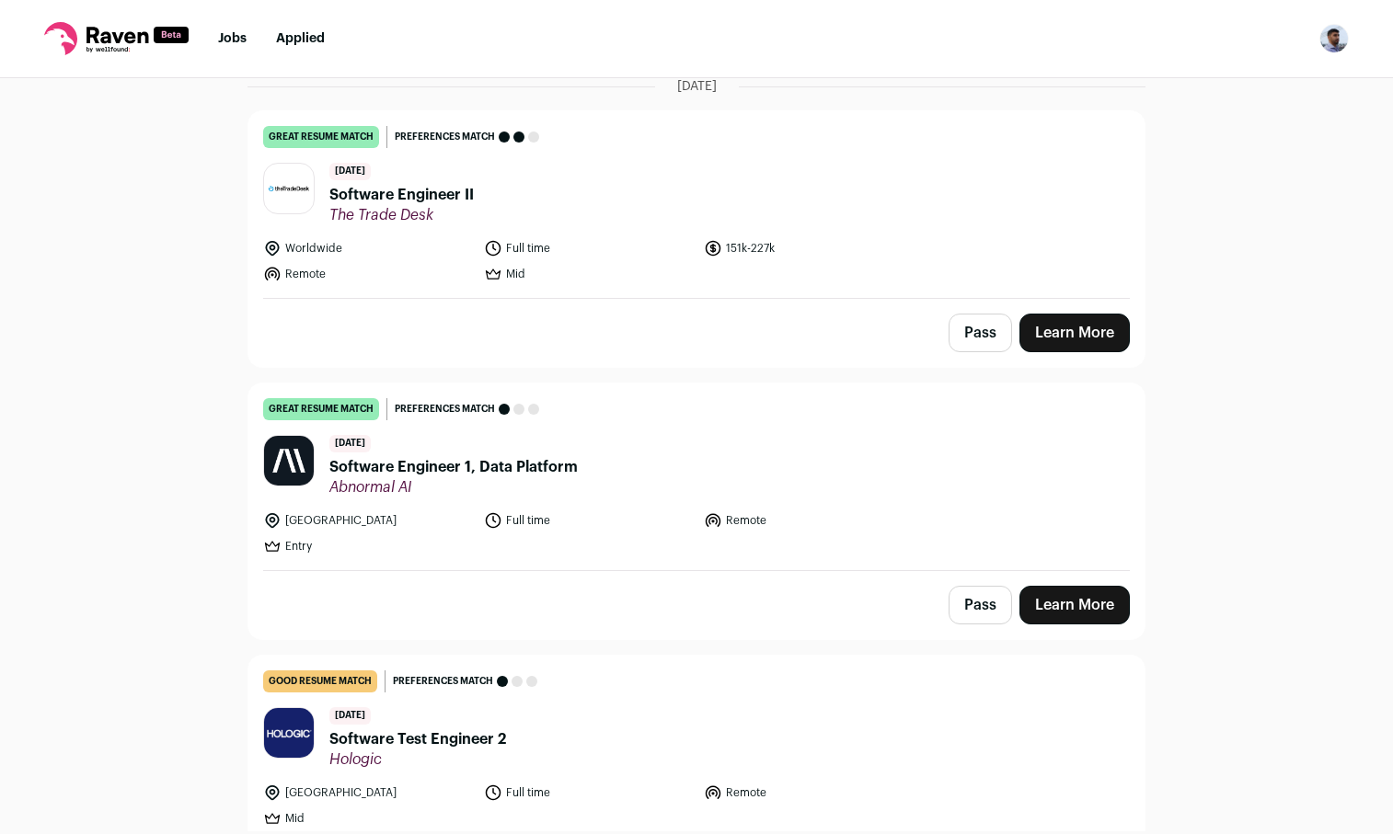
click at [1076, 592] on link "Learn More" at bounding box center [1074, 605] width 110 height 39
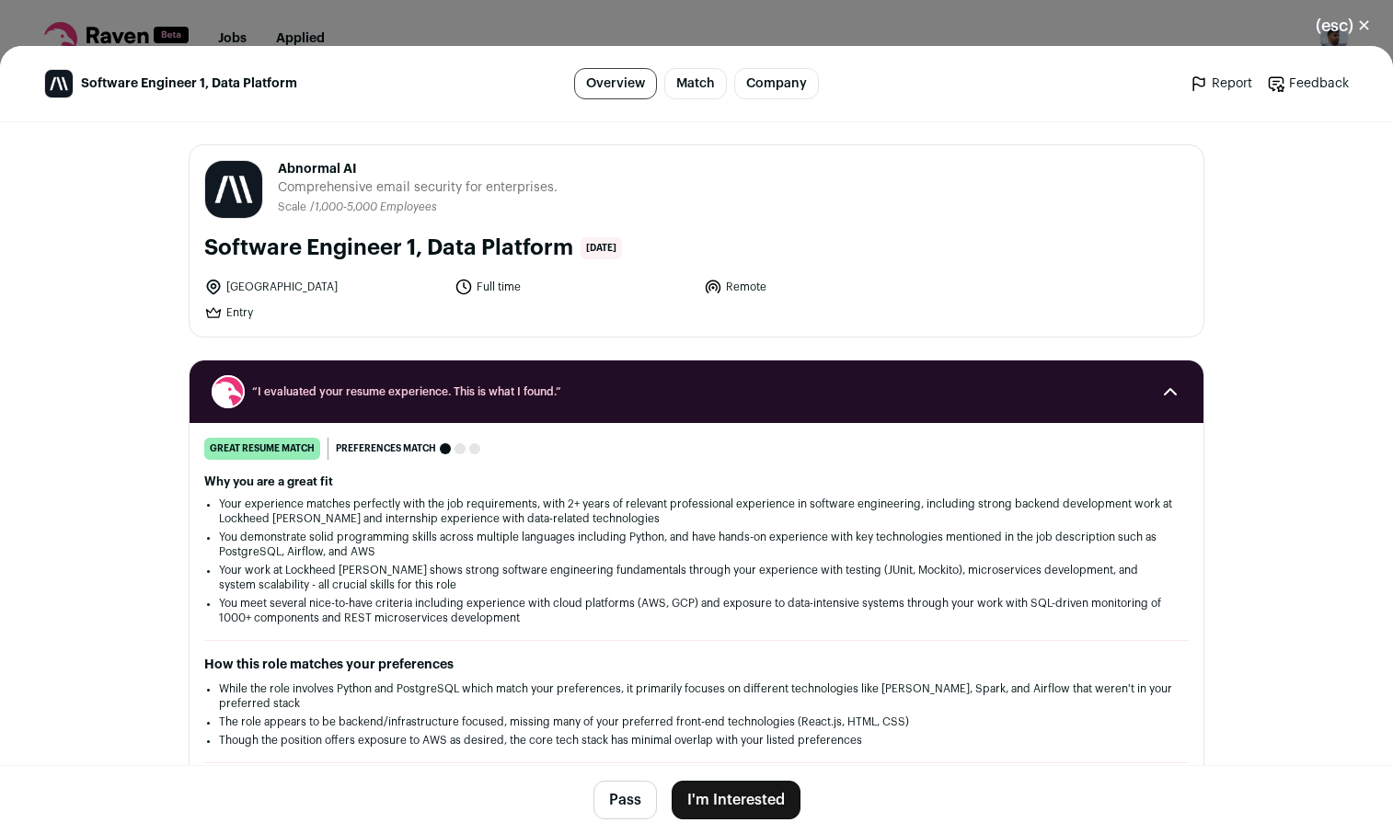
scroll to position [607, 0]
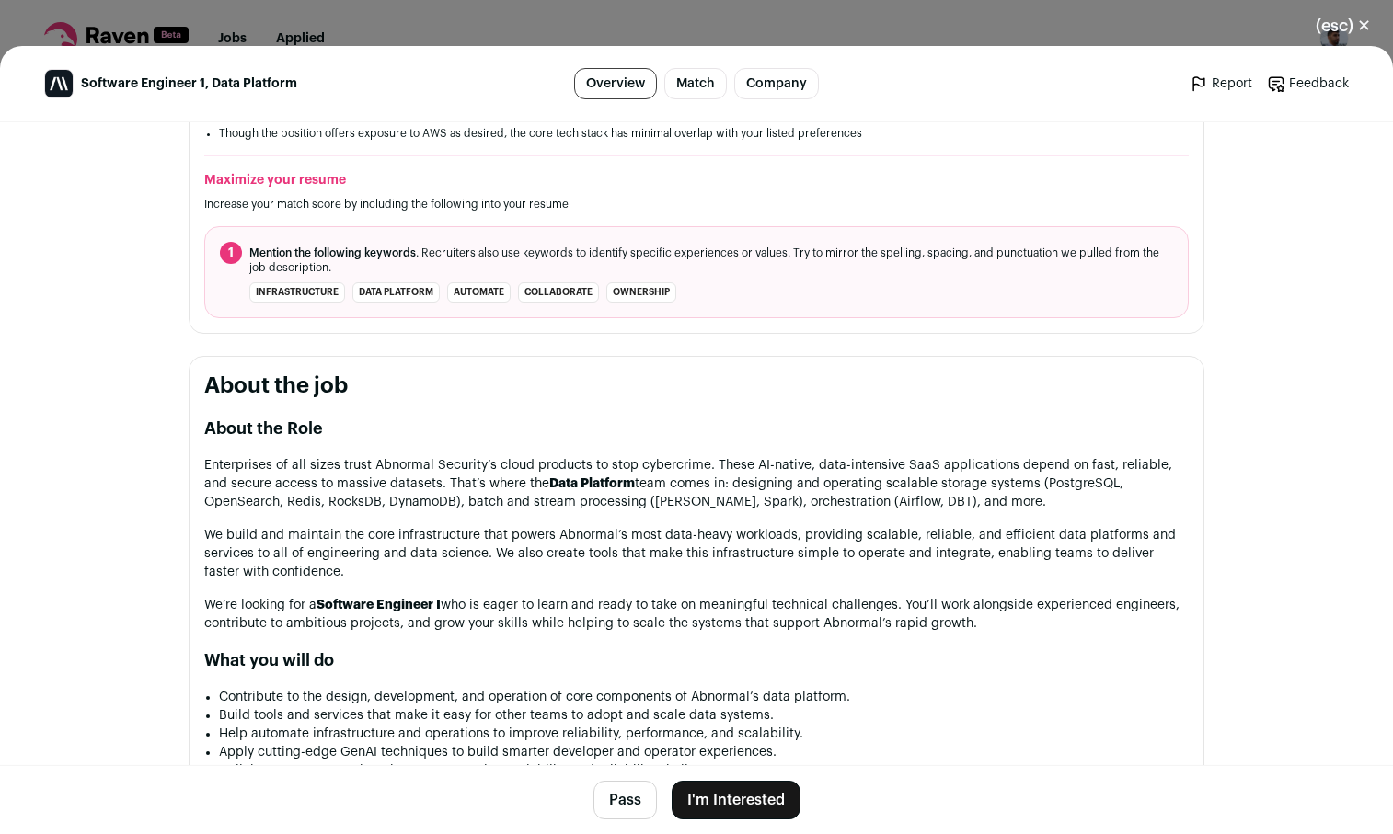
click at [772, 821] on footer "Pass I'm Interested" at bounding box center [696, 799] width 1393 height 69
click at [770, 829] on footer "Pass I'm Interested" at bounding box center [696, 799] width 1393 height 69
click at [765, 806] on button "I'm Interested" at bounding box center [736, 800] width 129 height 39
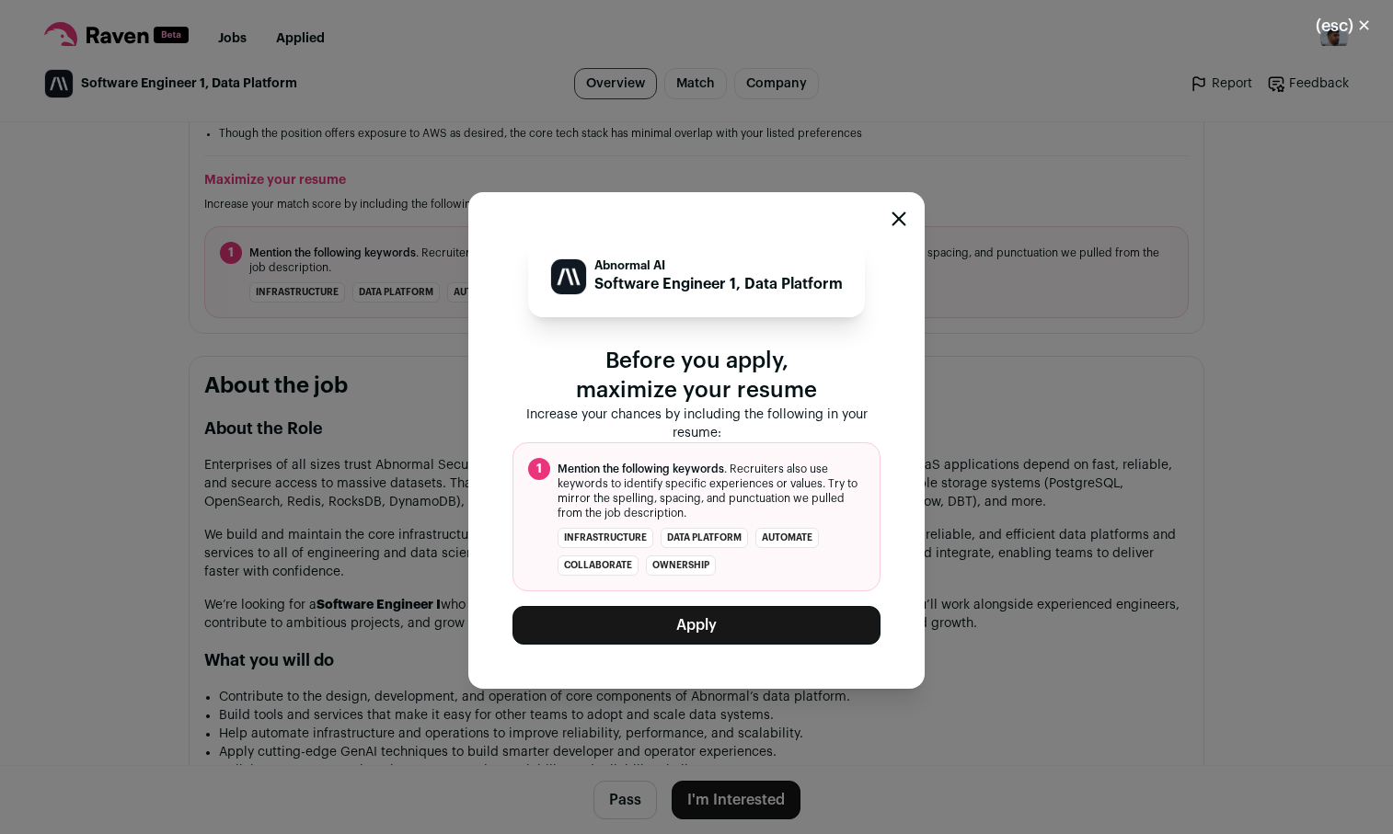
click at [732, 626] on button "Apply" at bounding box center [696, 625] width 368 height 39
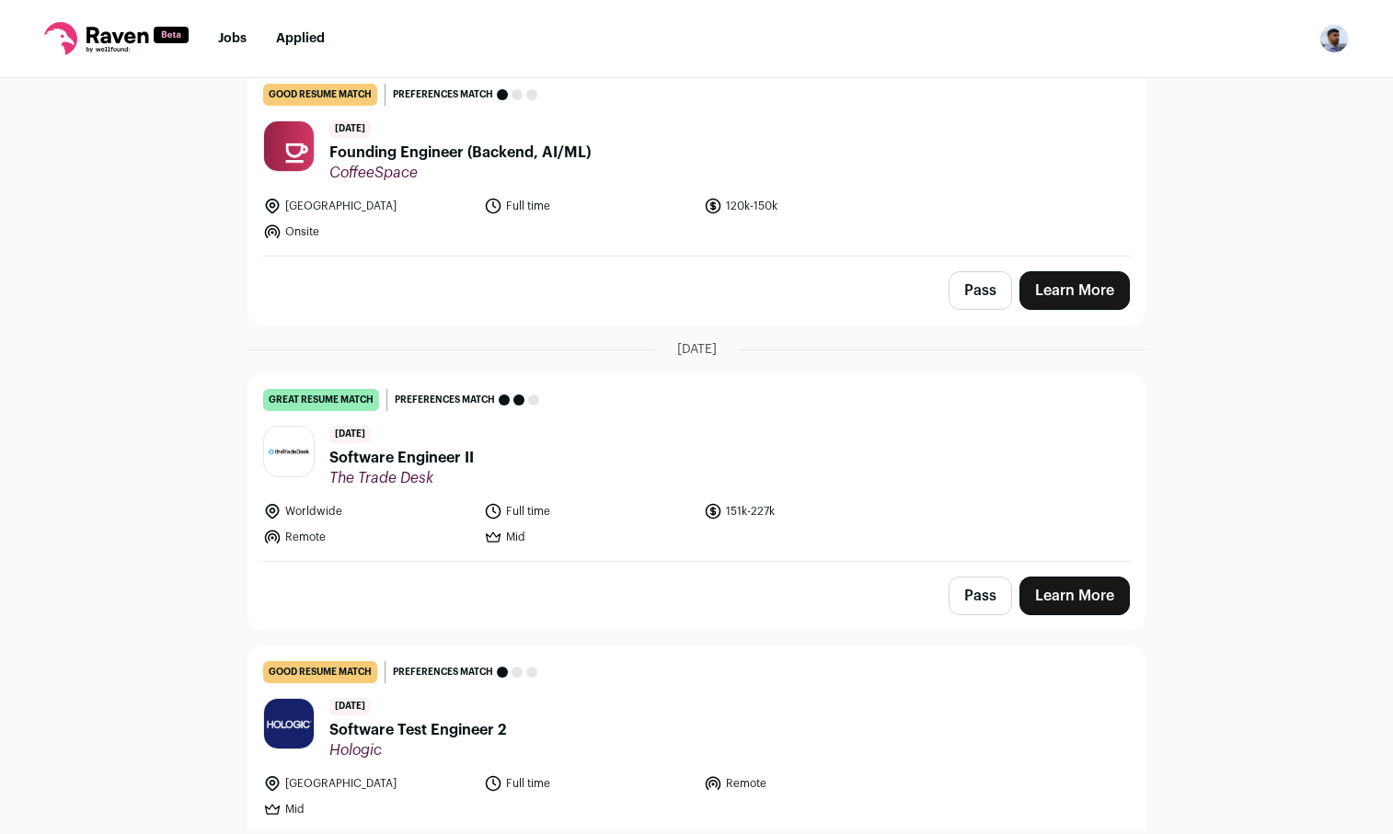
scroll to position [1030, 0]
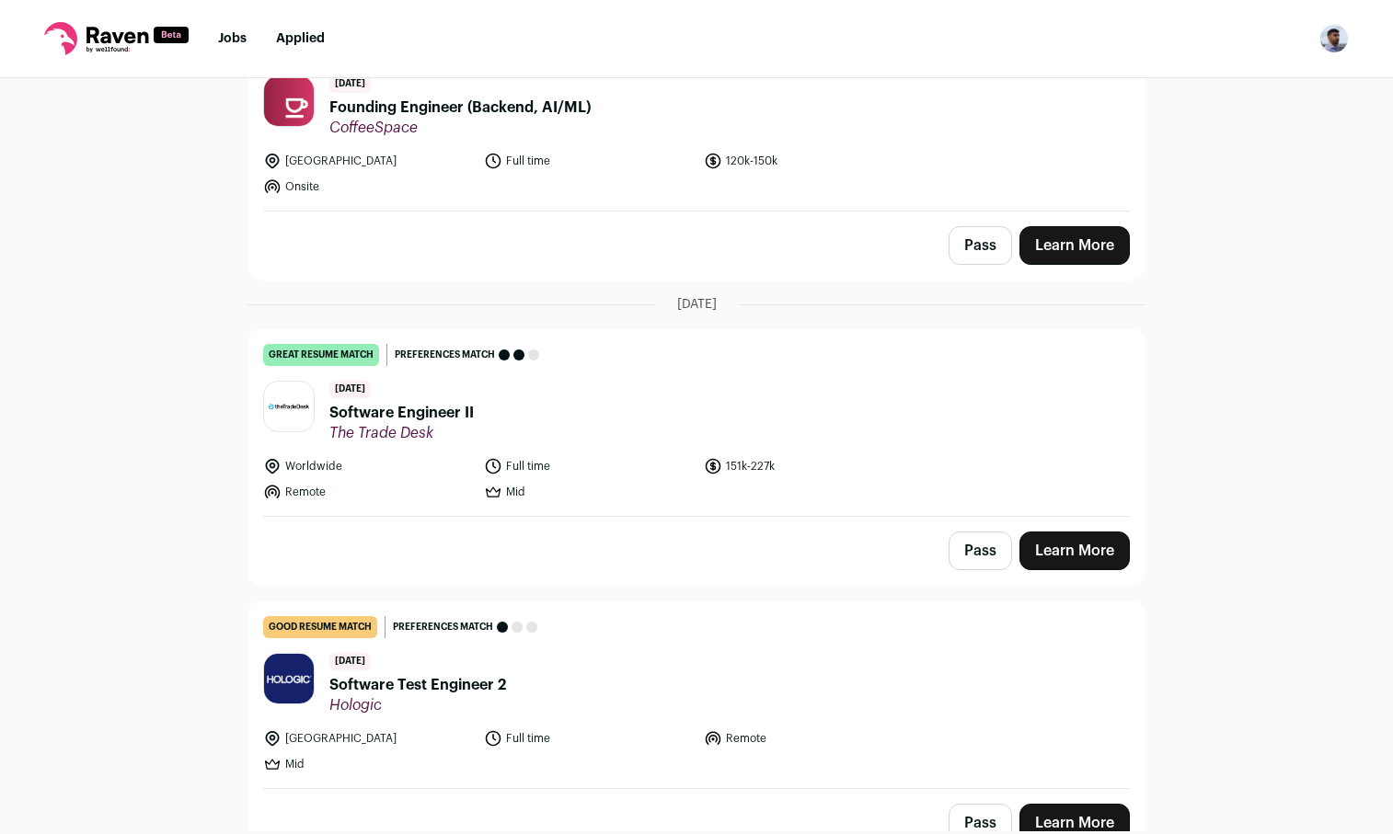
click at [1046, 546] on link "Learn More" at bounding box center [1074, 551] width 110 height 39
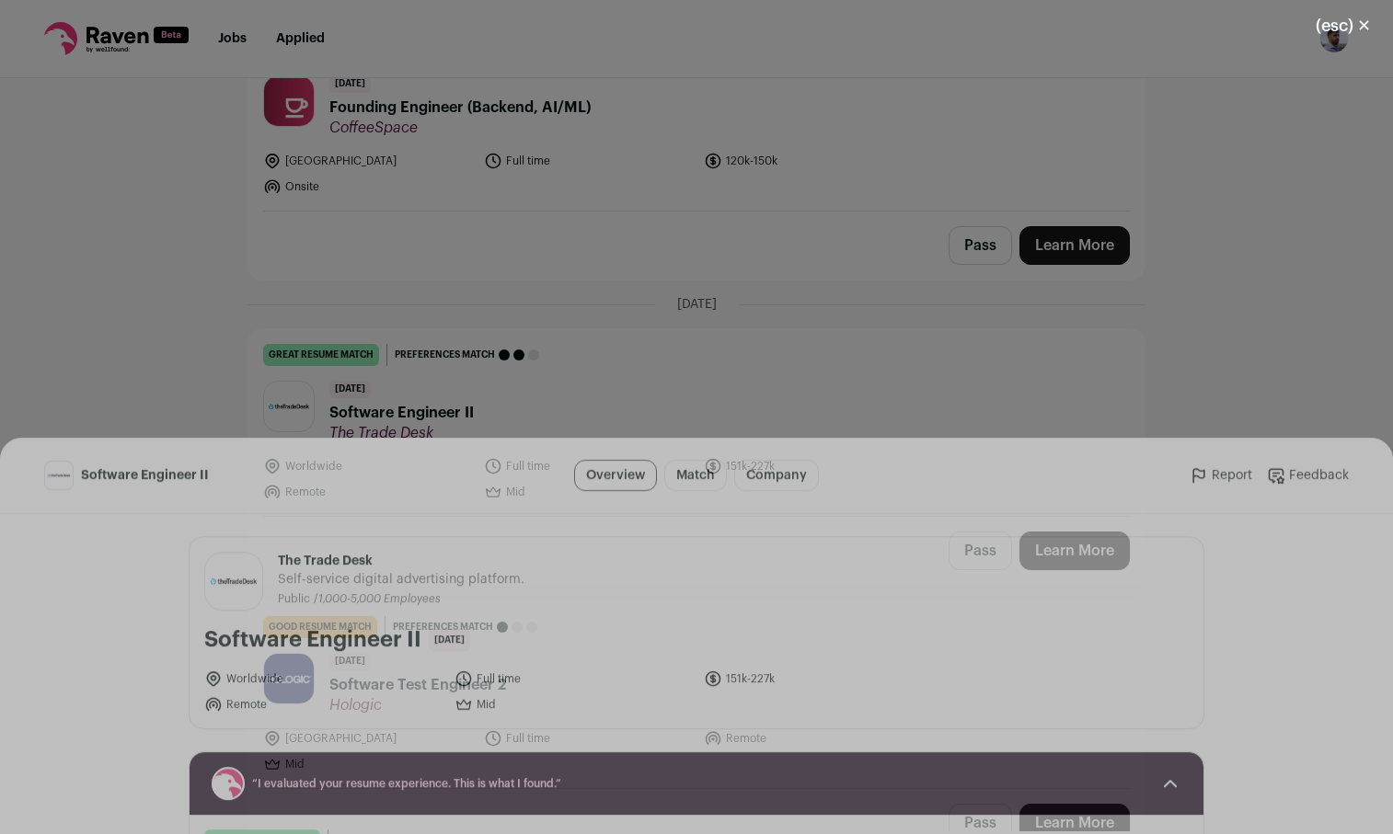
click at [746, 802] on button "I'm Interested" at bounding box center [736, 800] width 129 height 39
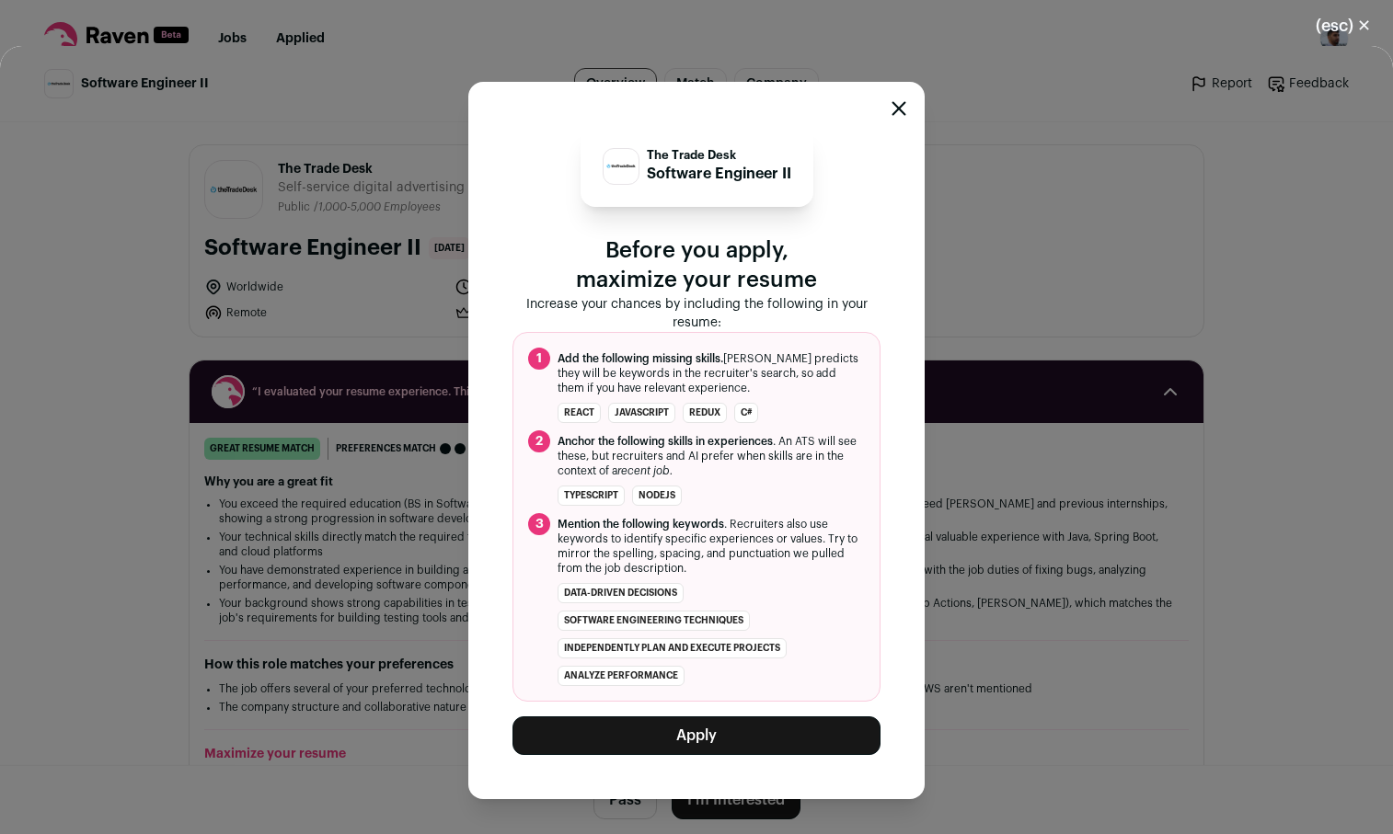
click at [706, 748] on button "Apply" at bounding box center [696, 736] width 368 height 39
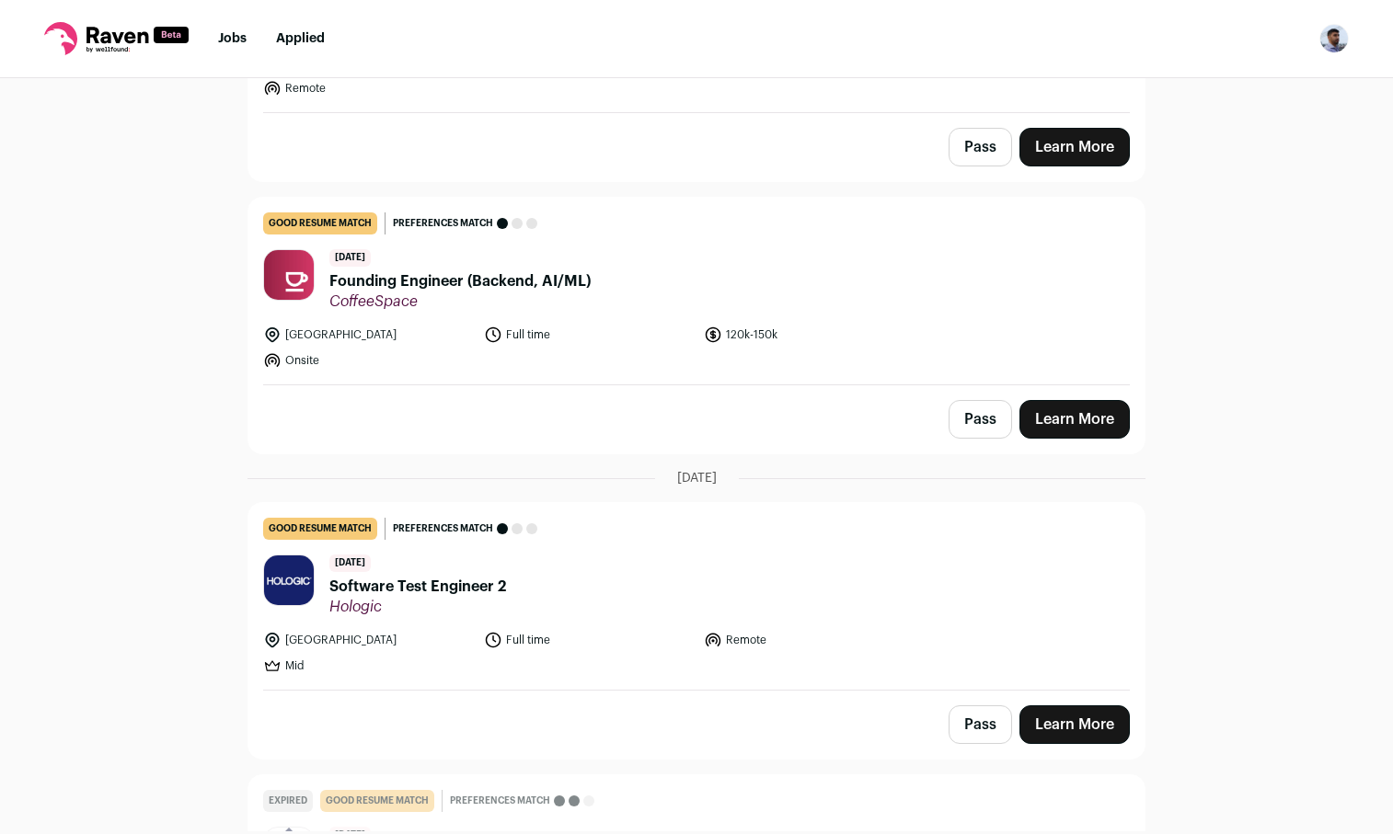
scroll to position [956, 0]
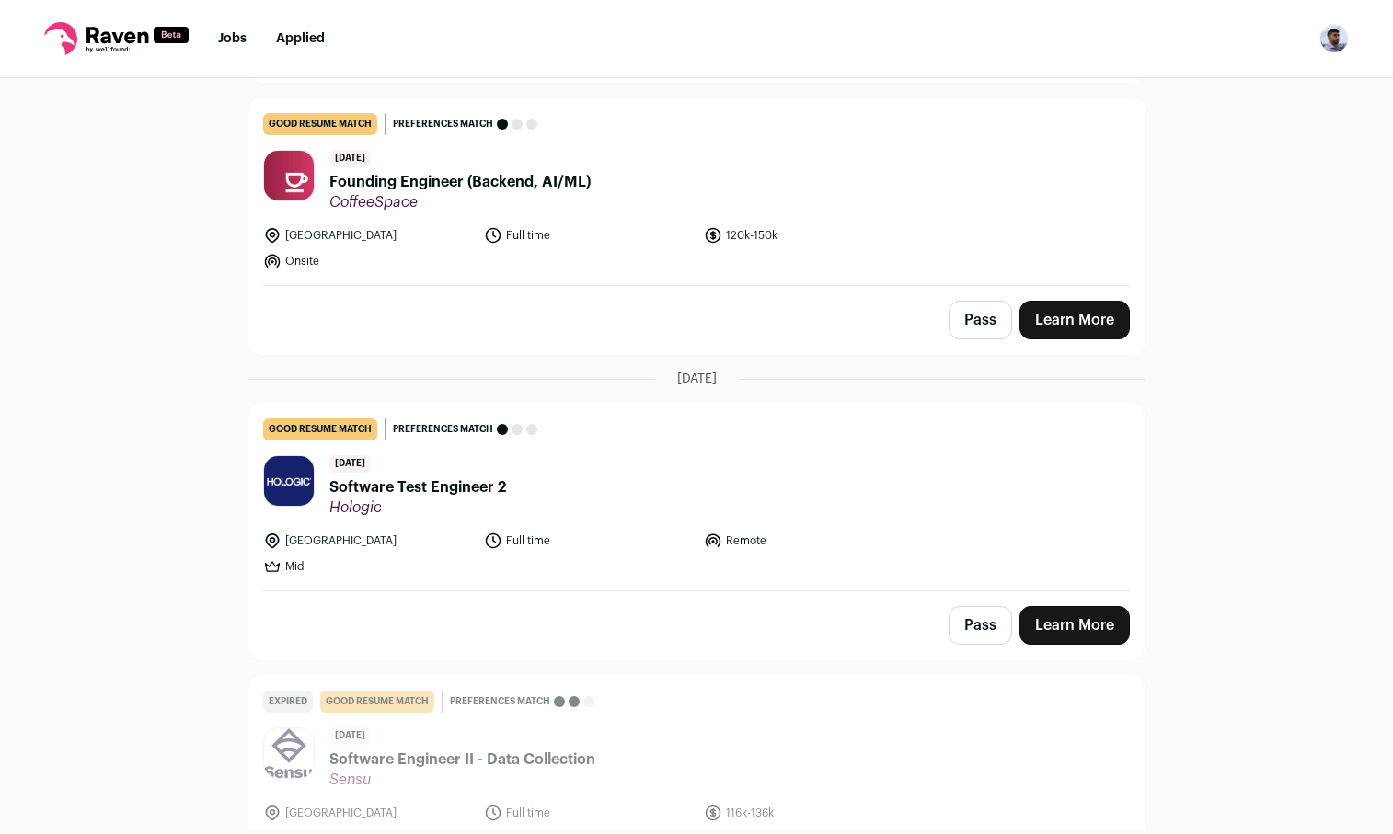
click at [1101, 323] on link "Learn More" at bounding box center [1074, 320] width 110 height 39
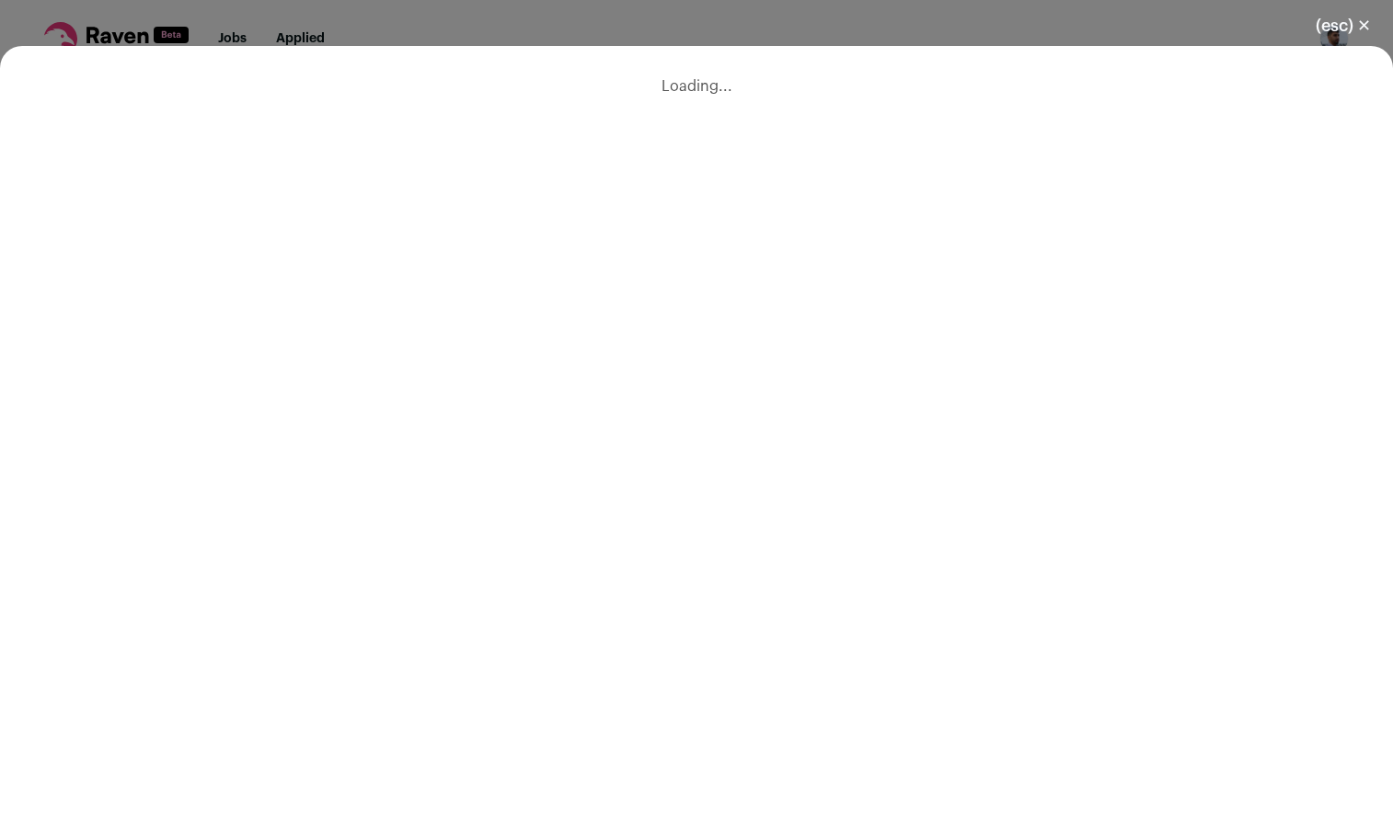
click at [559, 35] on div "(esc) ✕ Loading..." at bounding box center [696, 417] width 1393 height 834
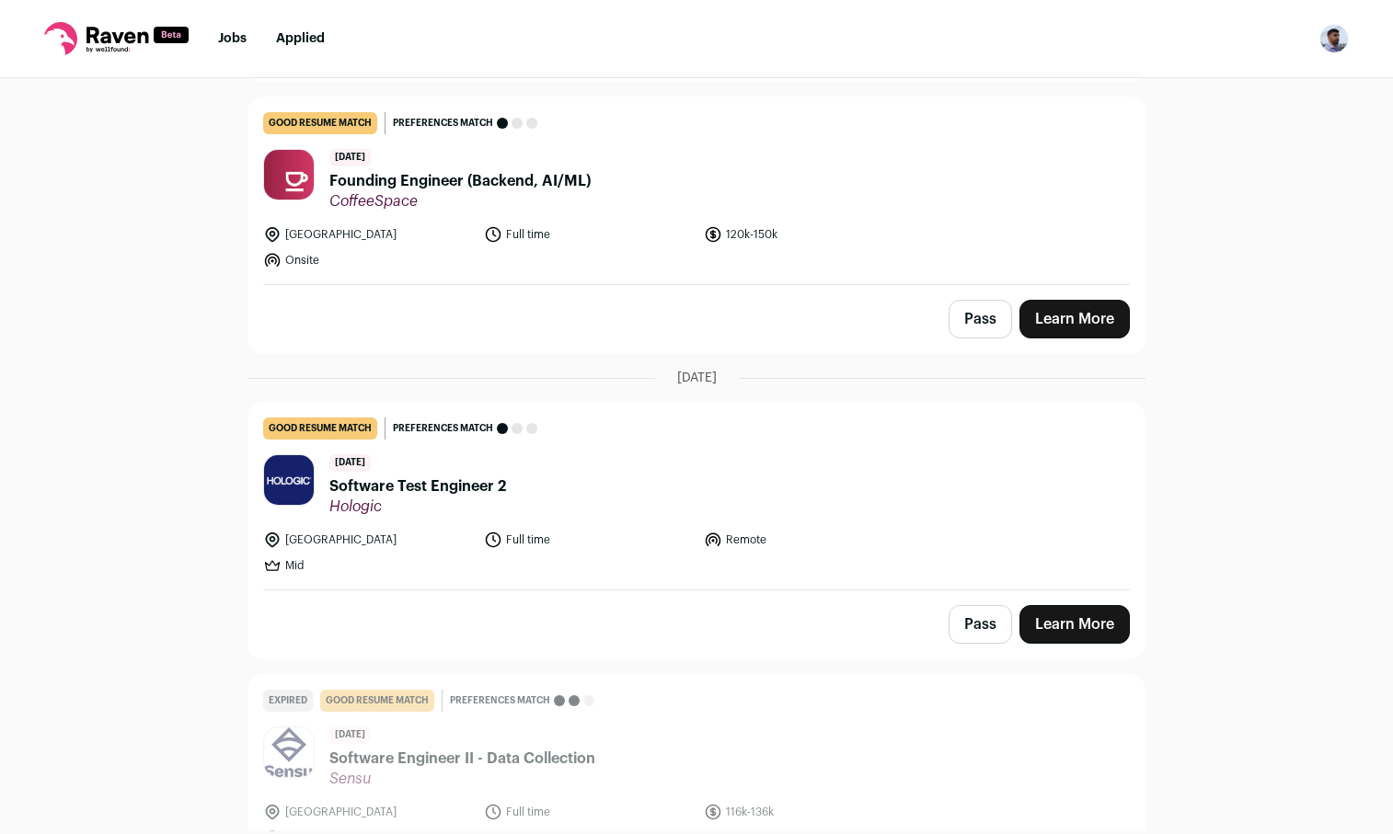
scroll to position [958, 0]
click at [1043, 637] on link "Learn More" at bounding box center [1074, 623] width 110 height 39
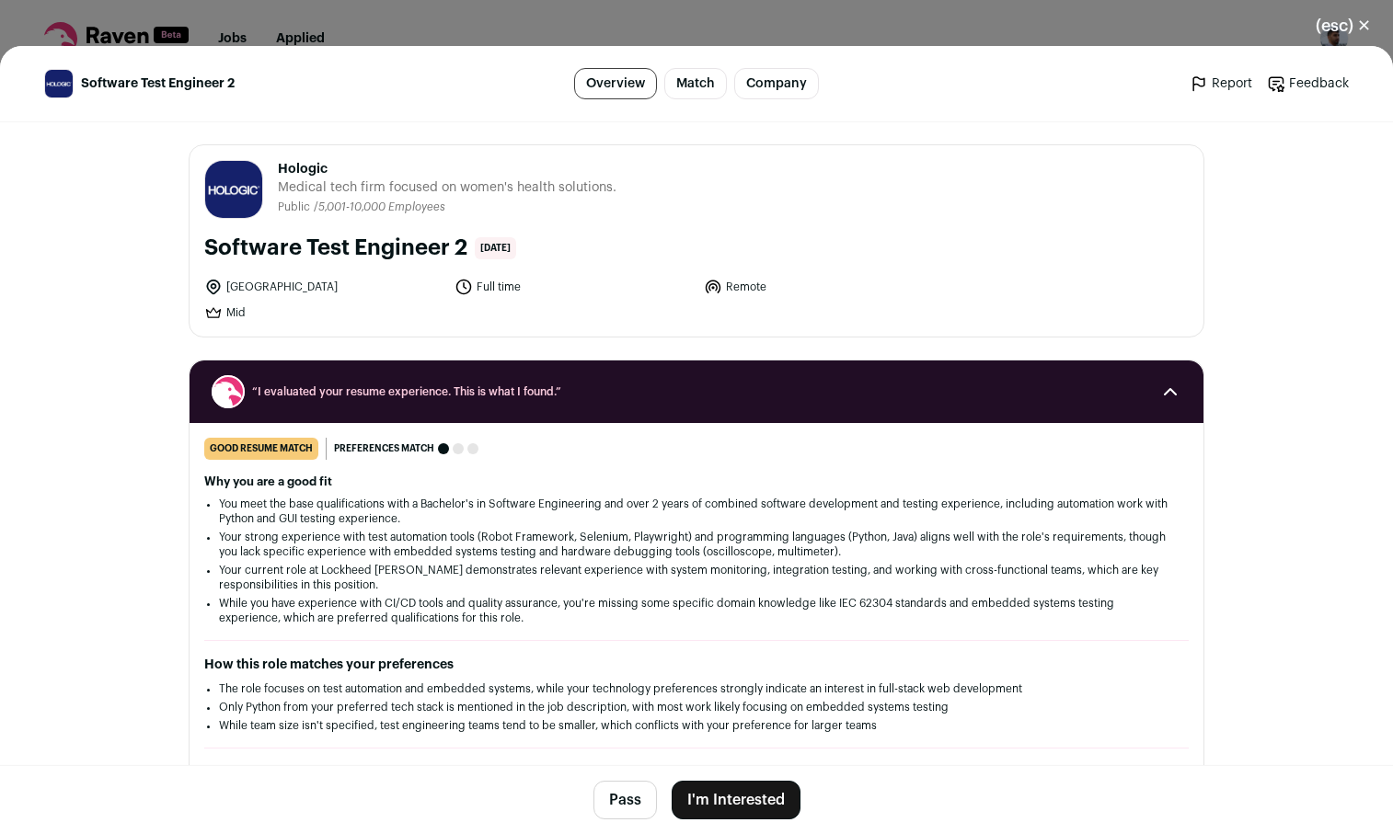
click at [760, 792] on button "I'm Interested" at bounding box center [736, 800] width 129 height 39
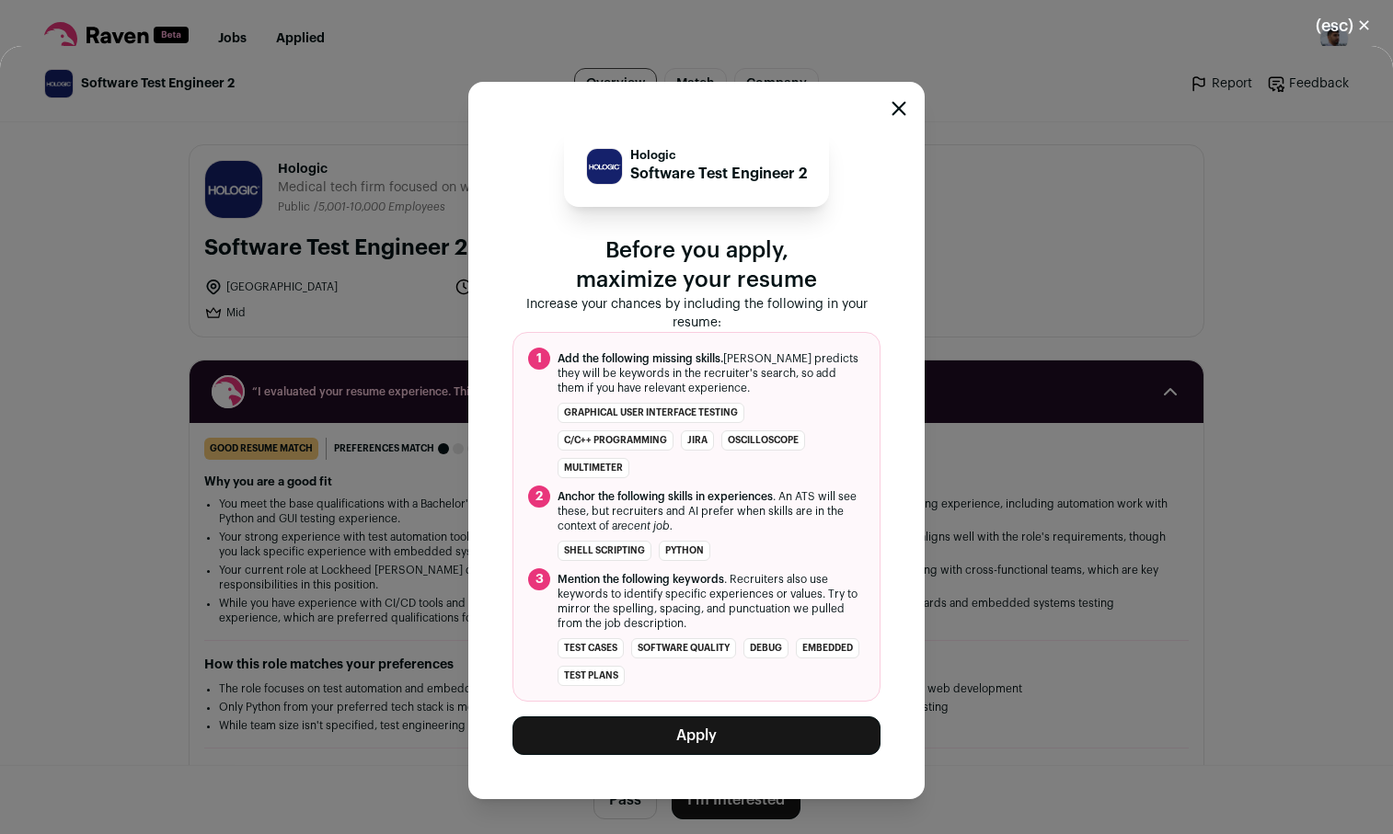
click at [727, 728] on button "Apply" at bounding box center [696, 736] width 368 height 39
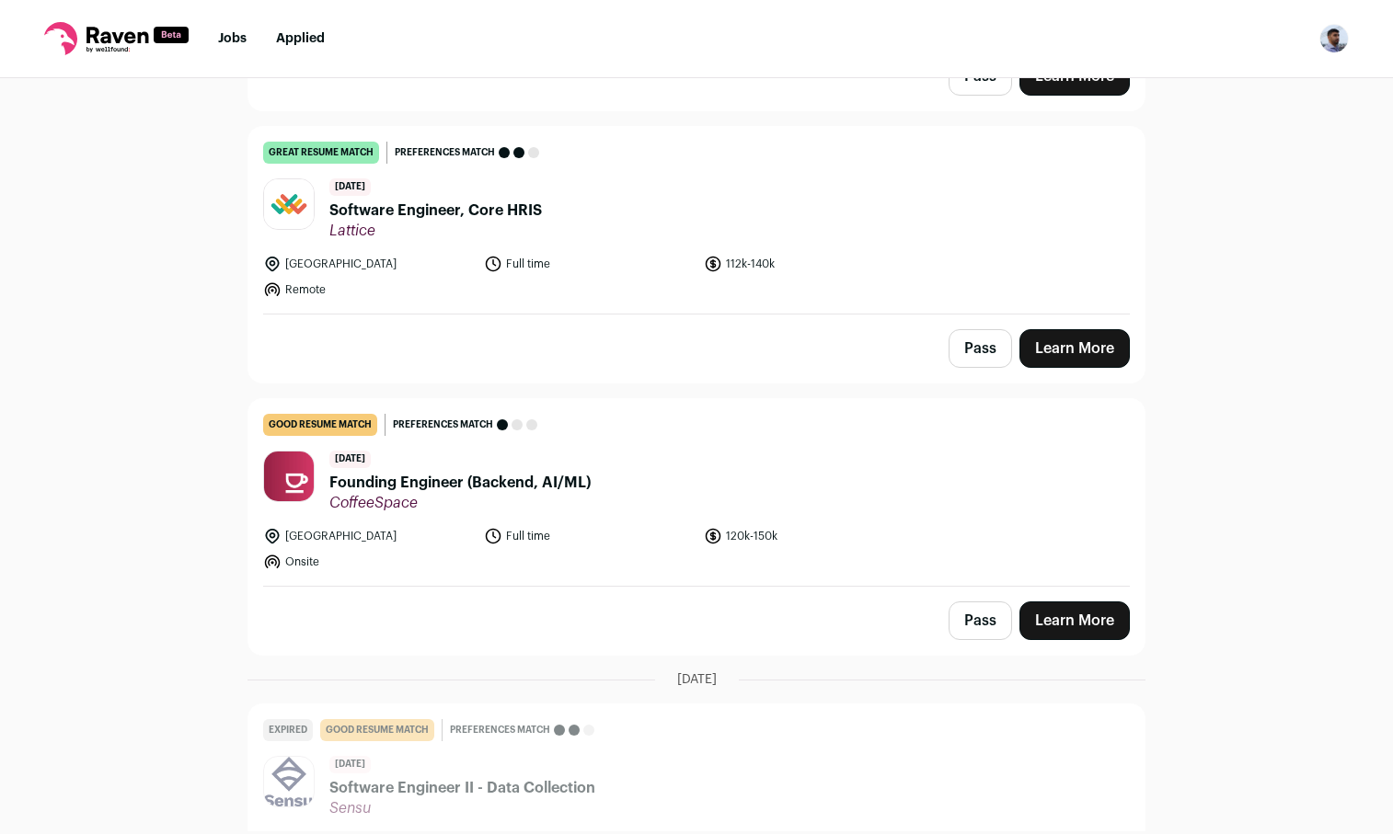
scroll to position [678, 0]
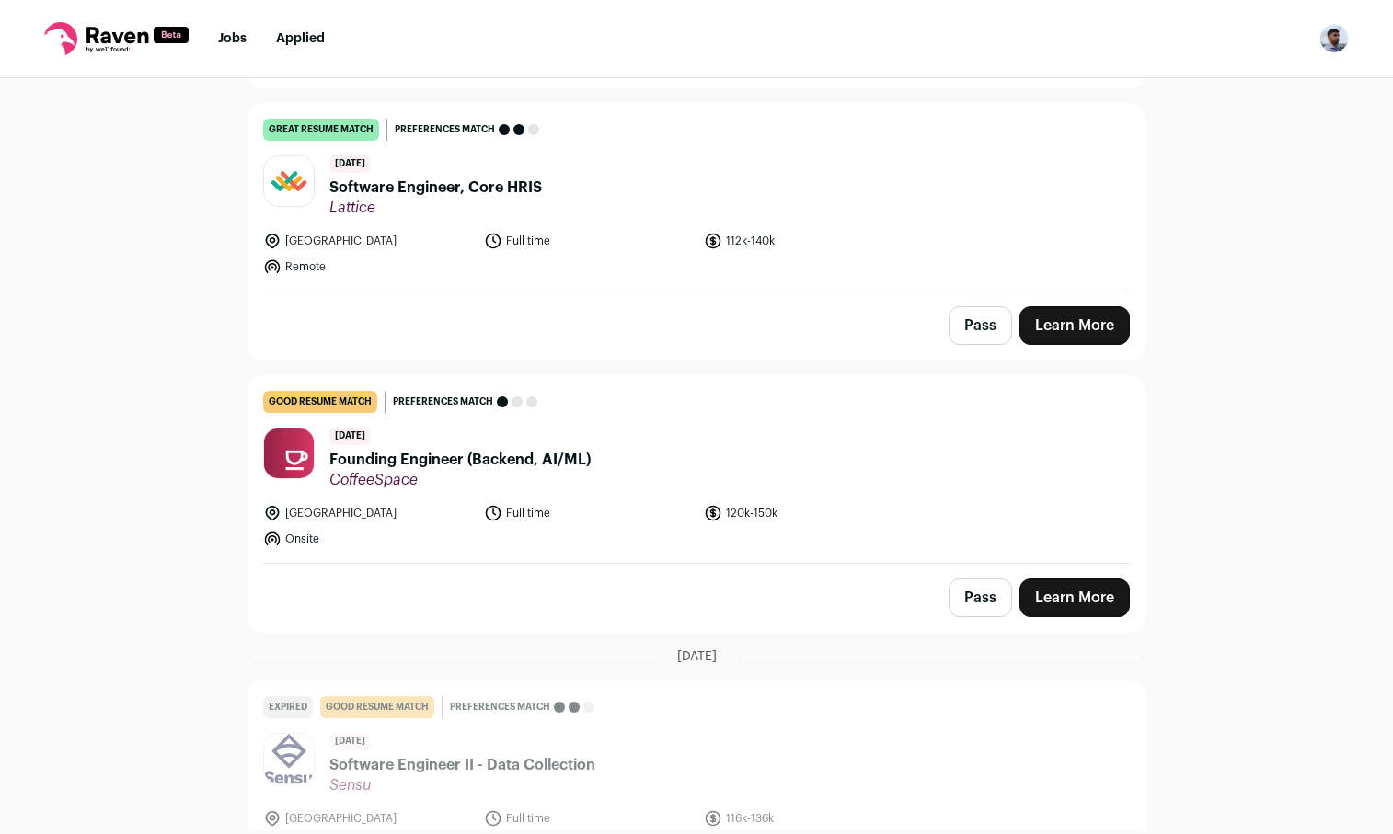
click at [1084, 323] on link "Learn More" at bounding box center [1074, 325] width 110 height 39
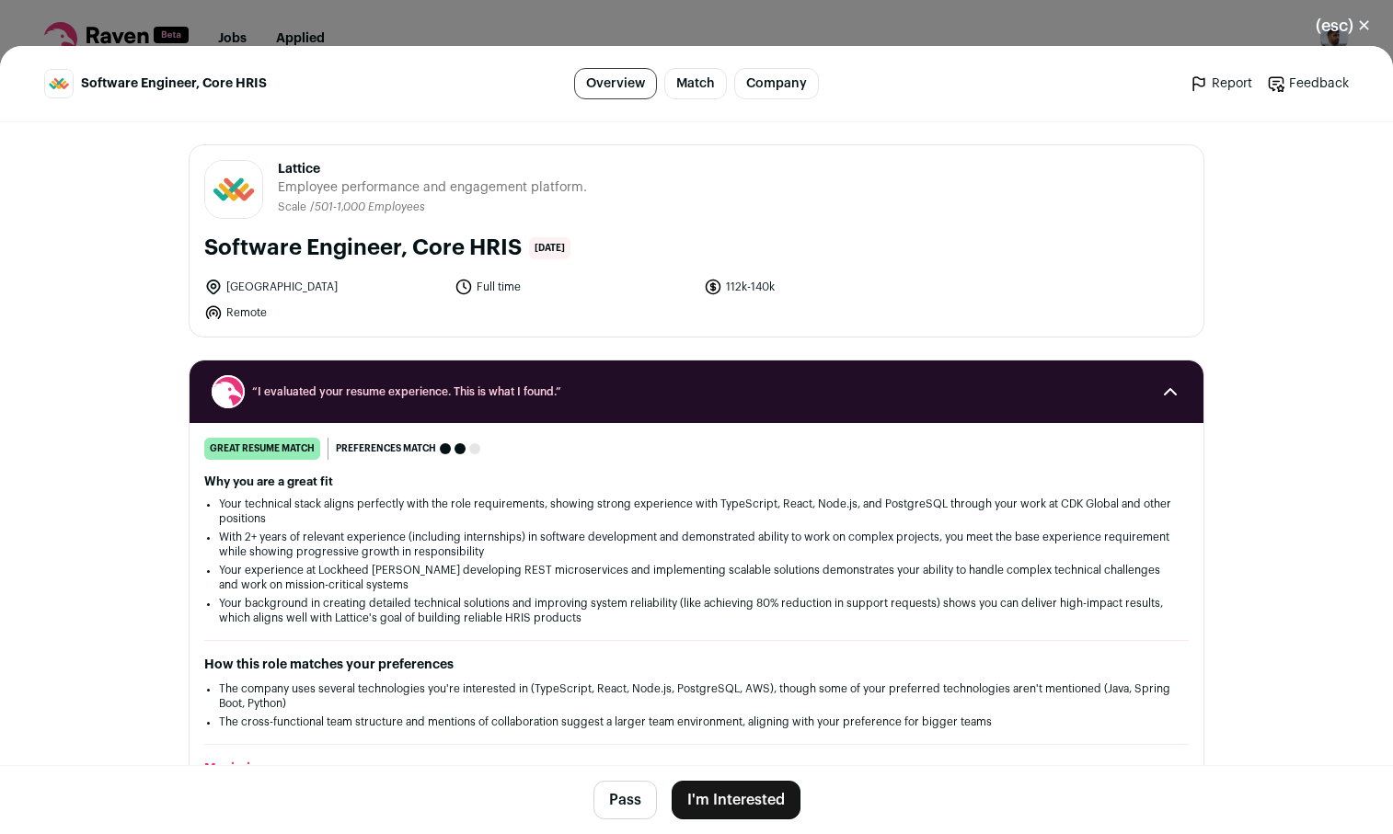
click at [775, 781] on button "I'm Interested" at bounding box center [736, 800] width 129 height 39
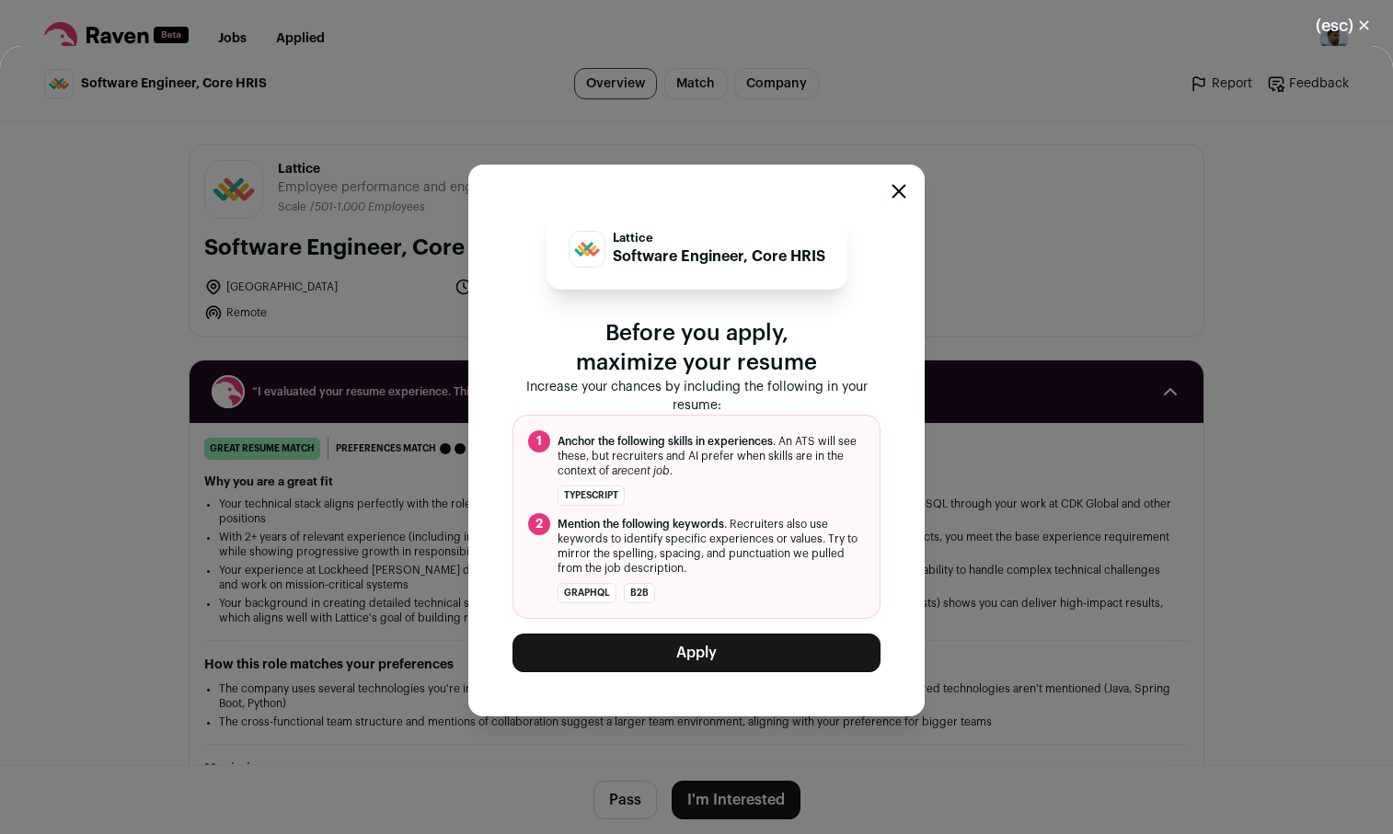
click at [701, 660] on button "Apply" at bounding box center [696, 653] width 368 height 39
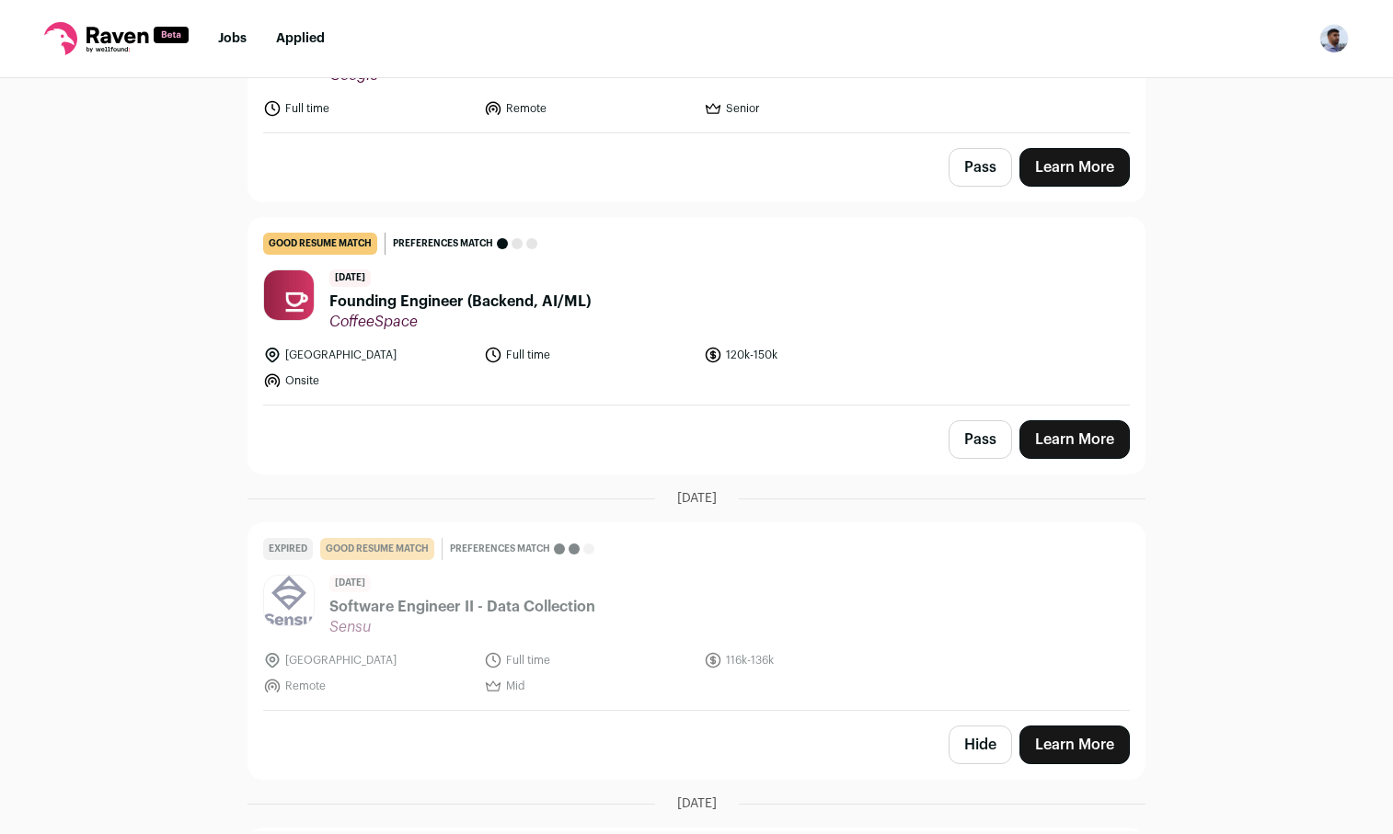
scroll to position [168, 0]
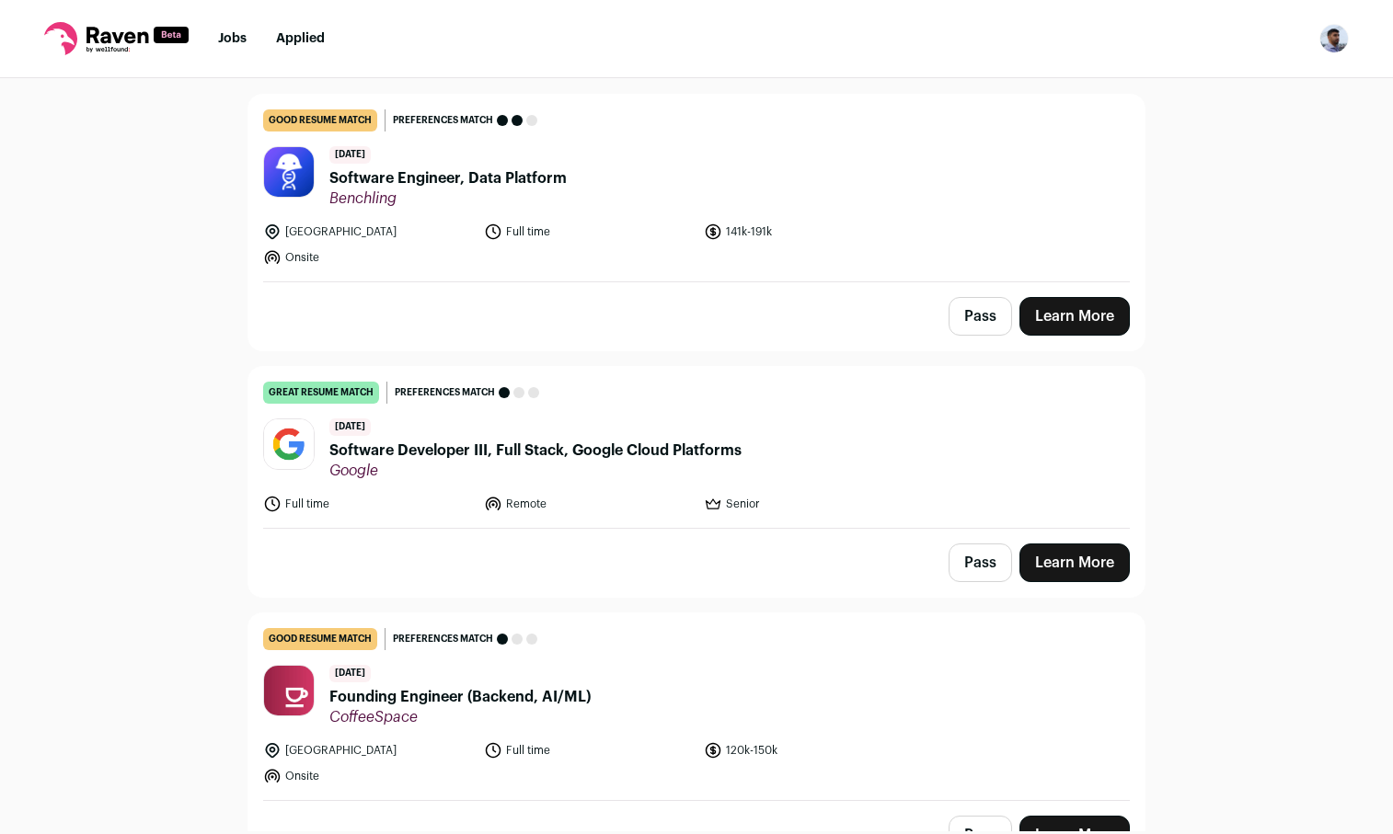
click at [1062, 550] on link "Learn More" at bounding box center [1074, 563] width 110 height 39
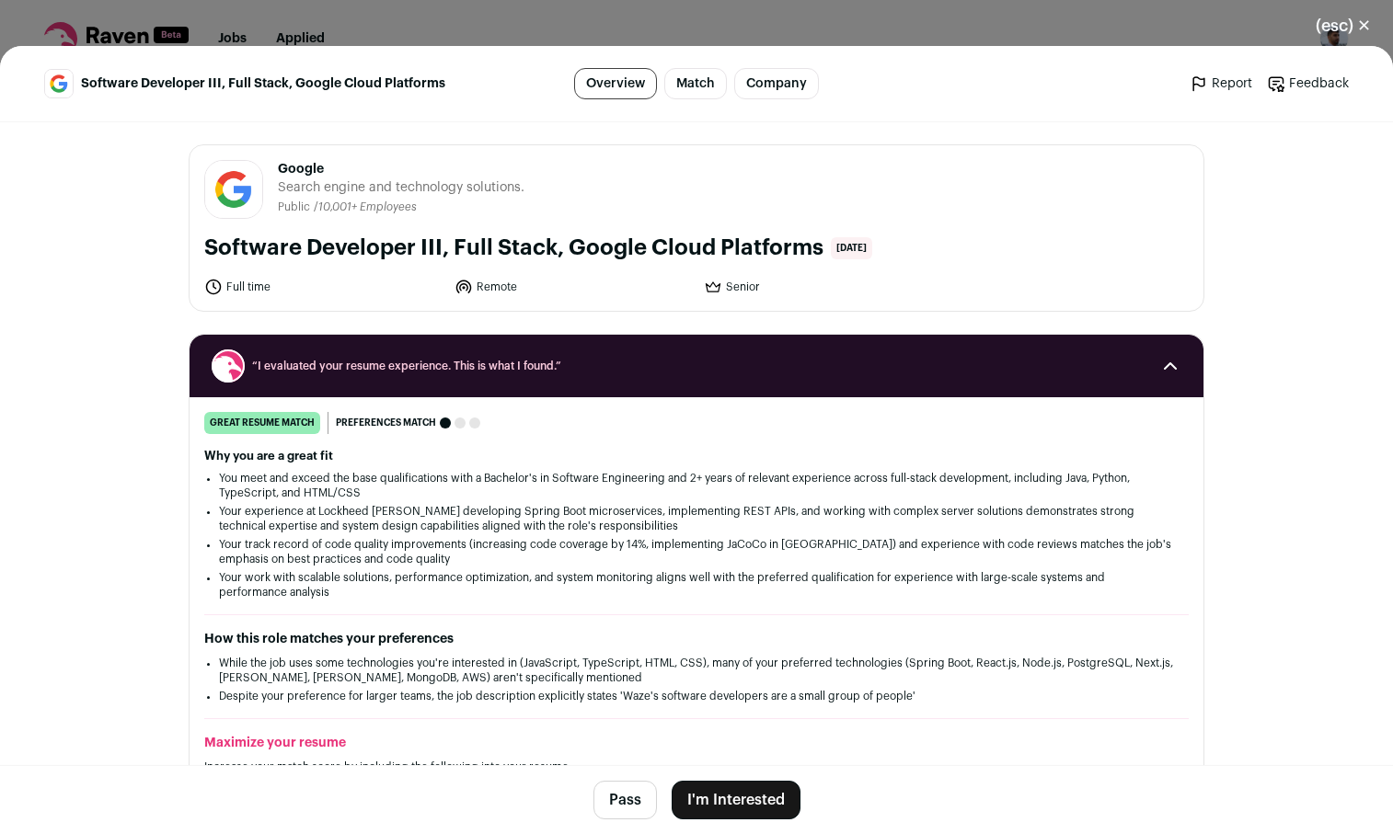
click at [769, 781] on button "I'm Interested" at bounding box center [736, 800] width 129 height 39
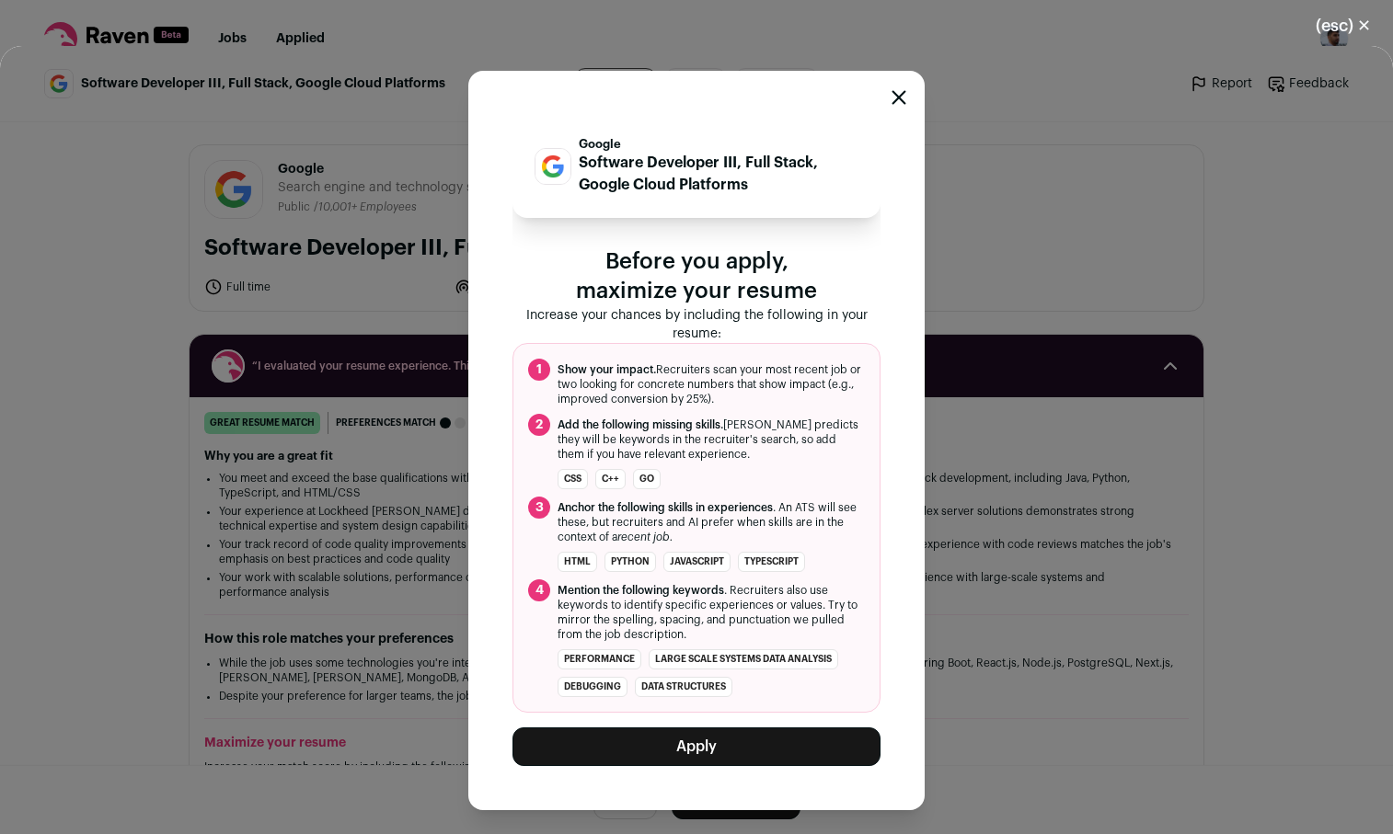
click at [768, 784] on div "Google Software Developer III, Full Stack, Google Cloud Platforms Before you ap…" at bounding box center [696, 441] width 456 height 740
click at [760, 728] on button "Apply" at bounding box center [696, 747] width 368 height 39
